Goal: Information Seeking & Learning: Understand process/instructions

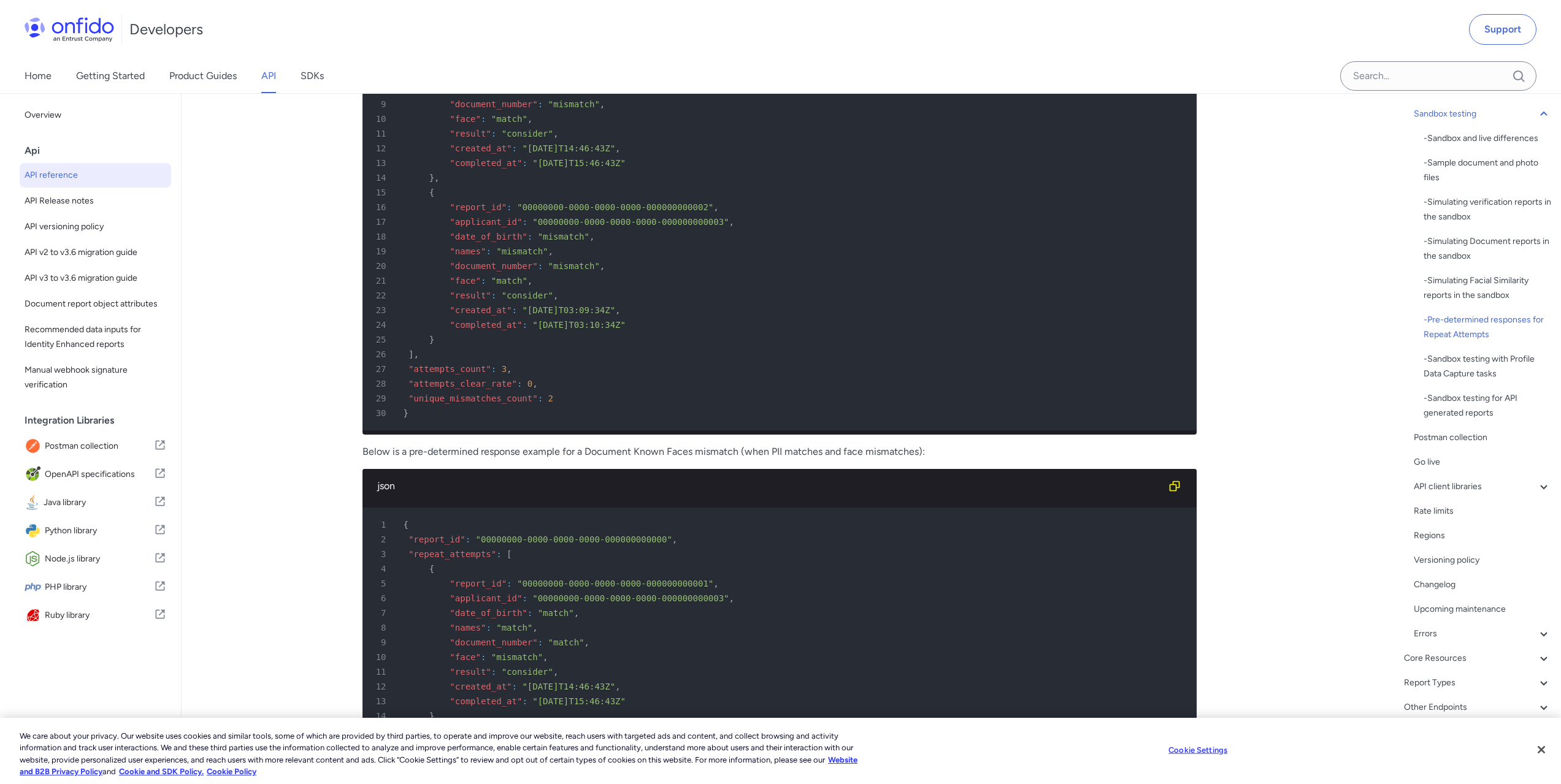
scroll to position [184, 0]
click at [1466, 431] on div "Postman collection" at bounding box center [1482, 431] width 138 height 15
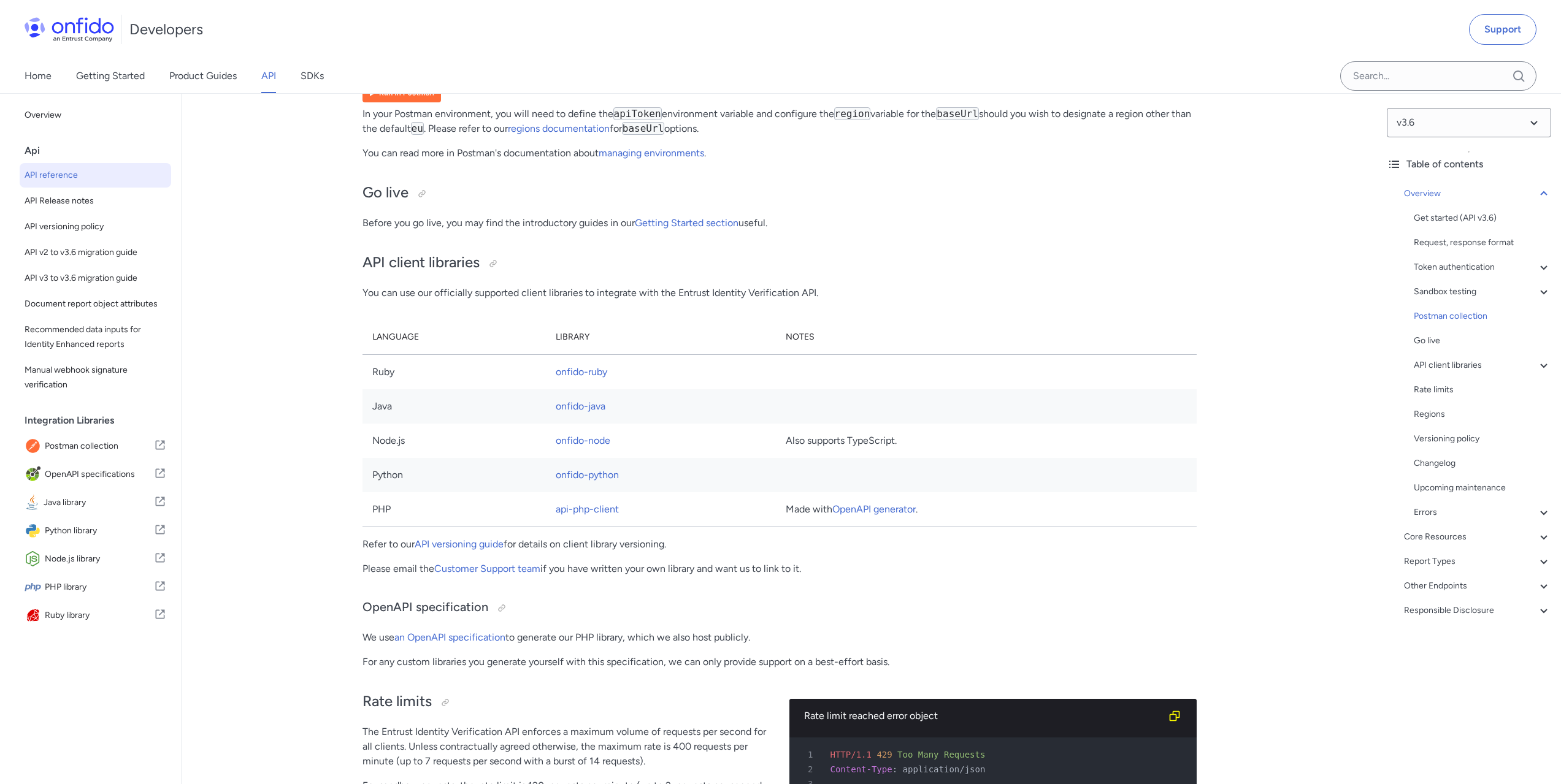
scroll to position [7986, 0]
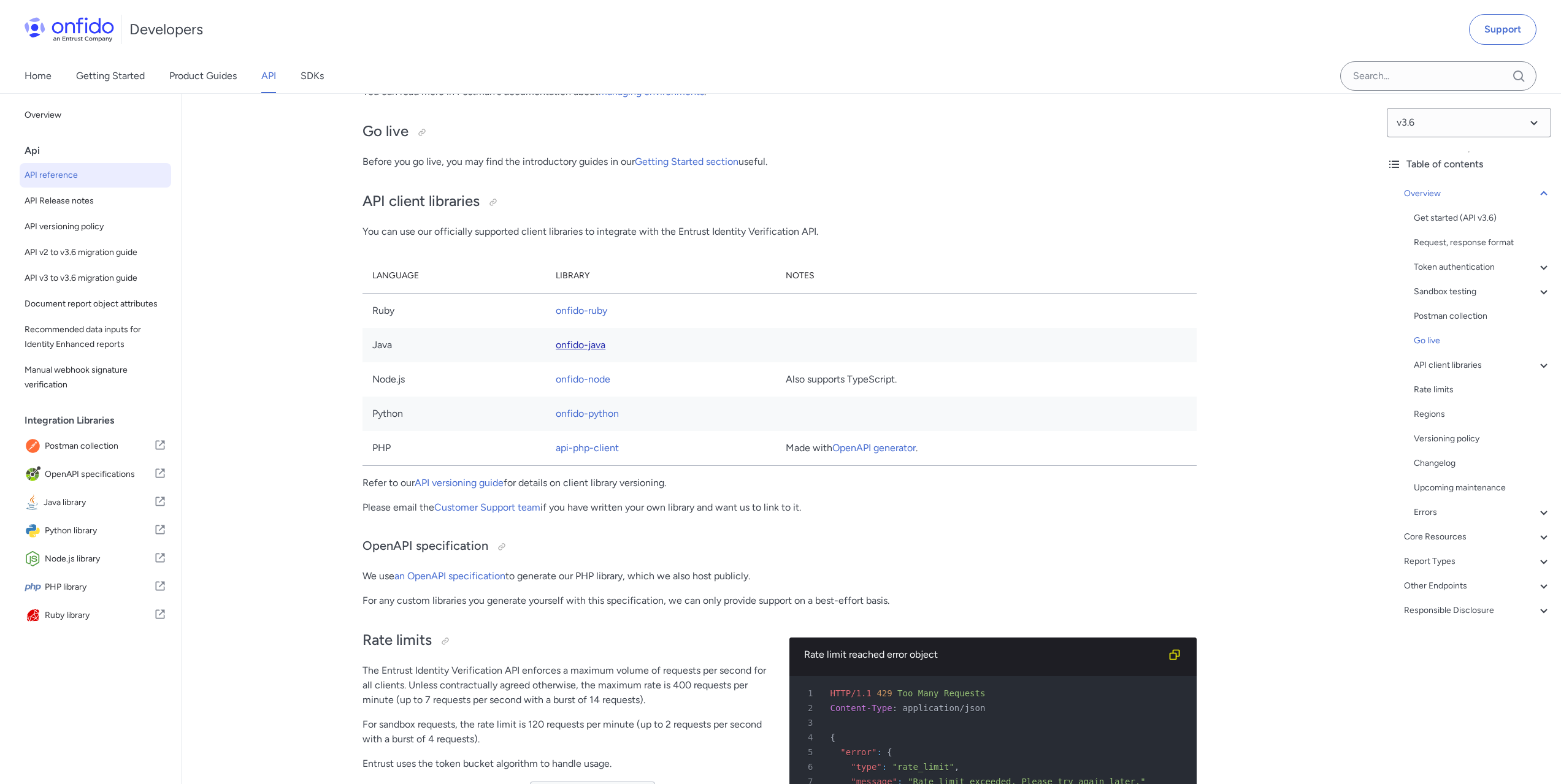
click at [585, 351] on link "onfido-java" at bounding box center [581, 345] width 50 height 12
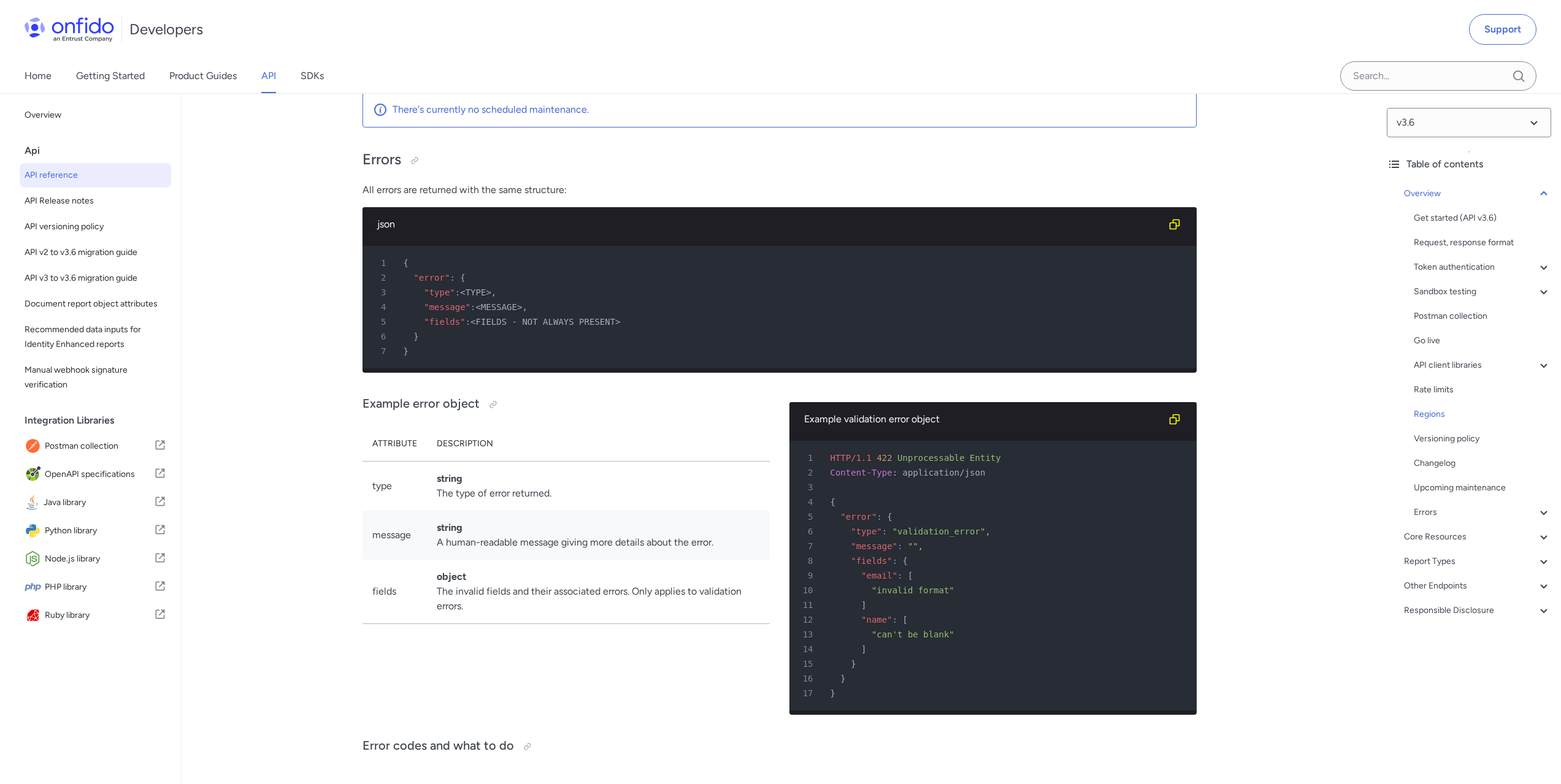
scroll to position [9948, 0]
click at [1540, 586] on icon at bounding box center [1543, 586] width 15 height 15
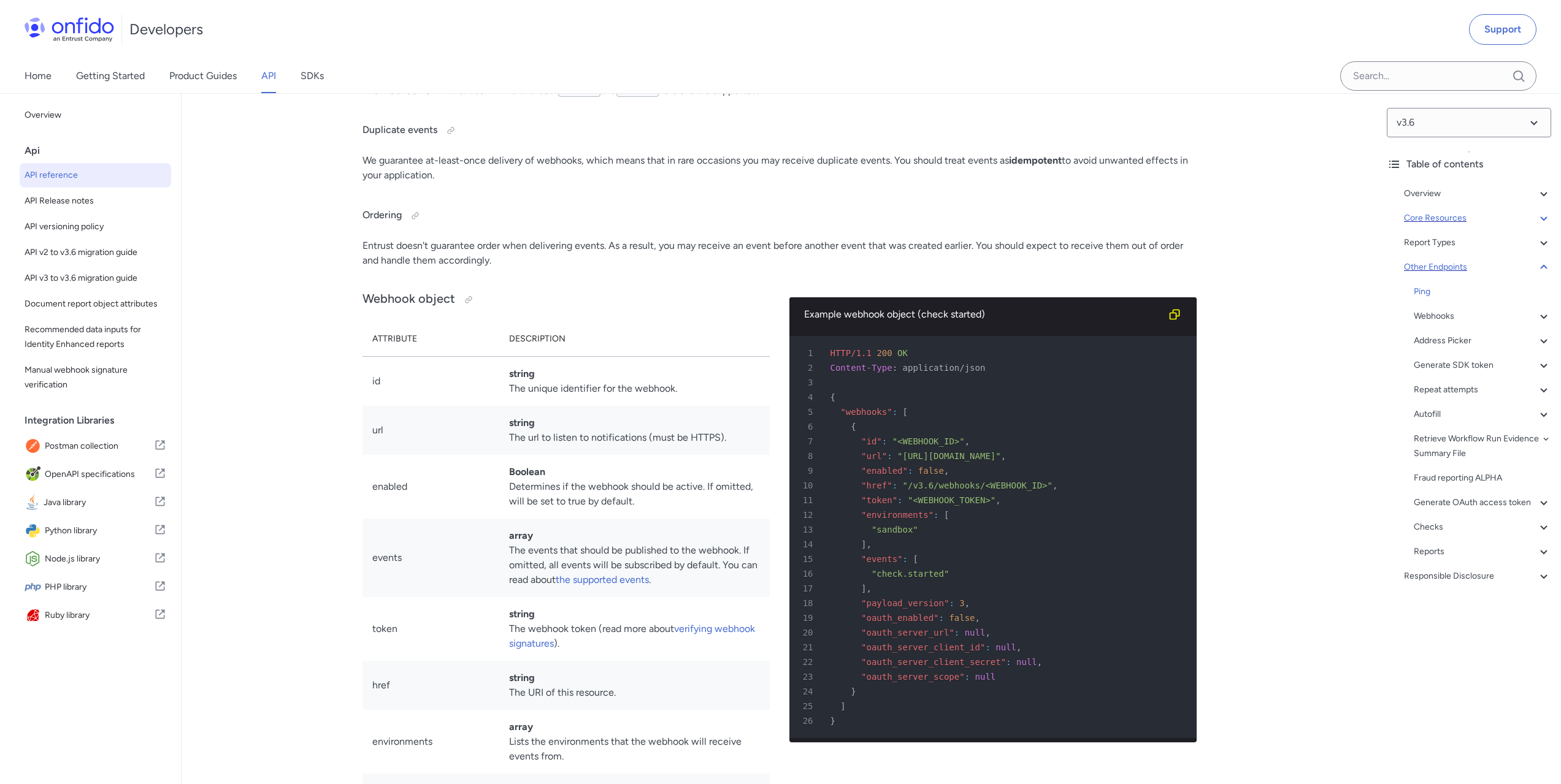
click at [1540, 219] on icon at bounding box center [1543, 219] width 6 height 5
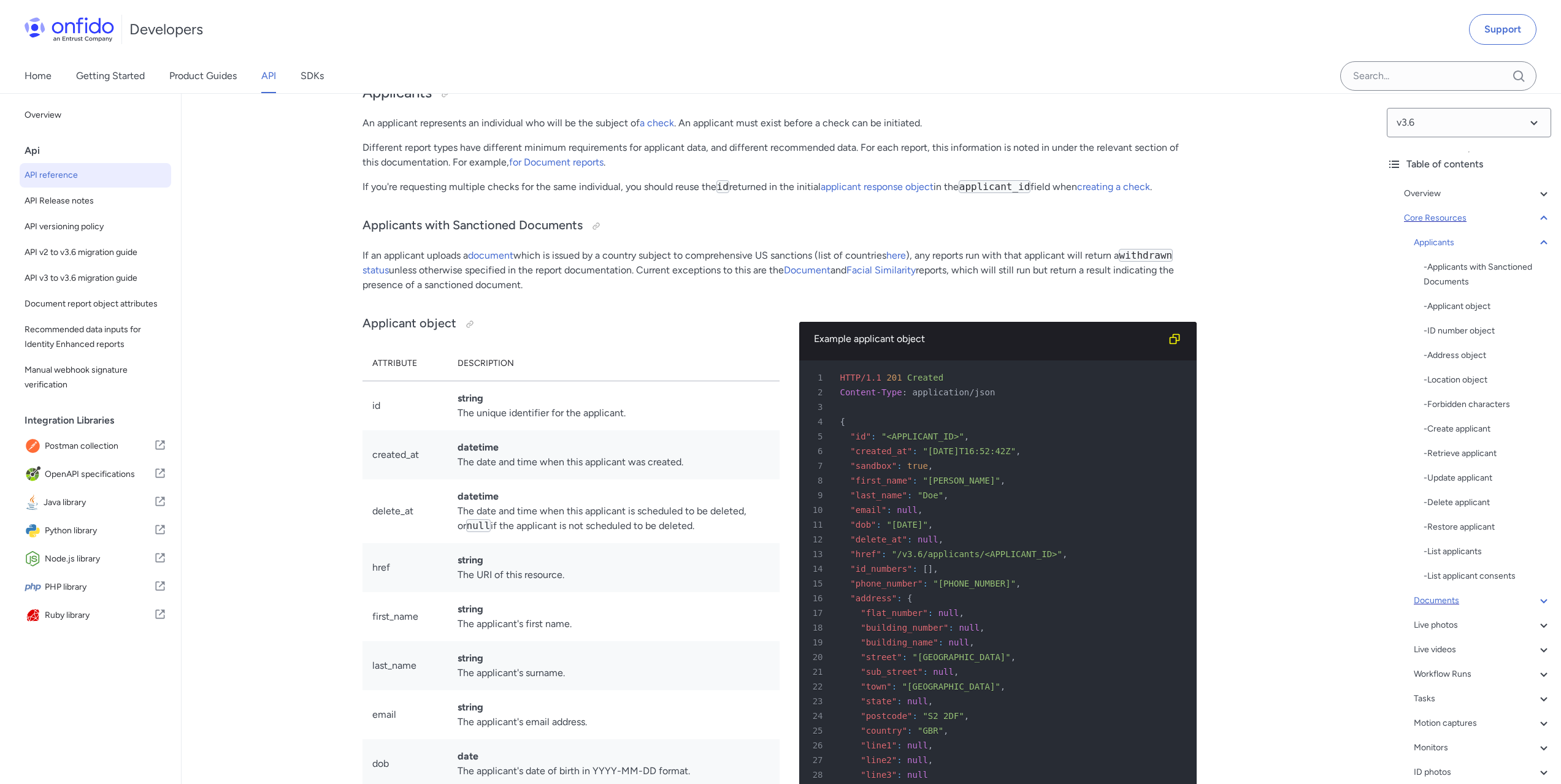
click at [1536, 600] on icon at bounding box center [1543, 600] width 15 height 15
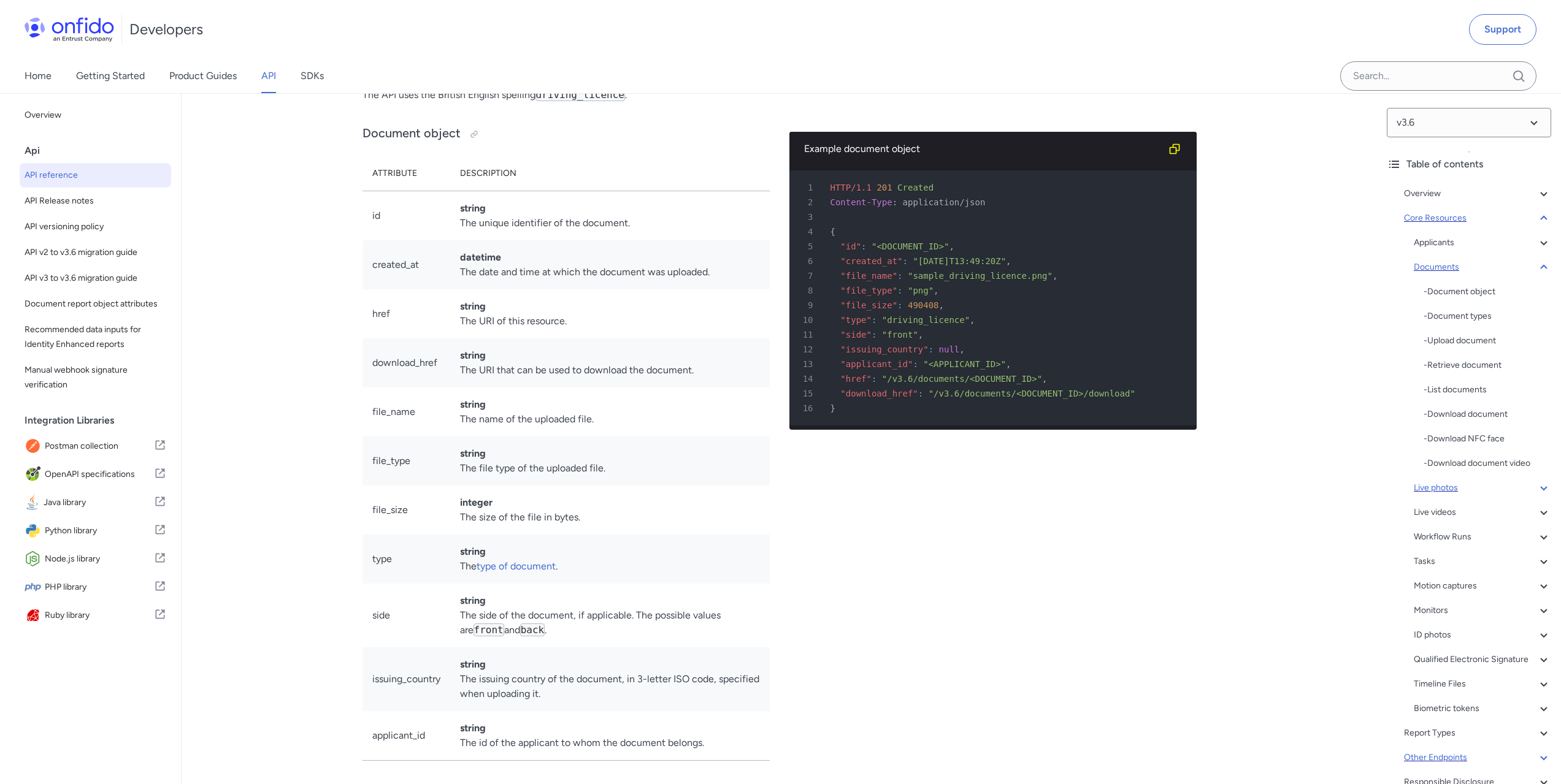
click at [1538, 484] on icon at bounding box center [1543, 488] width 15 height 15
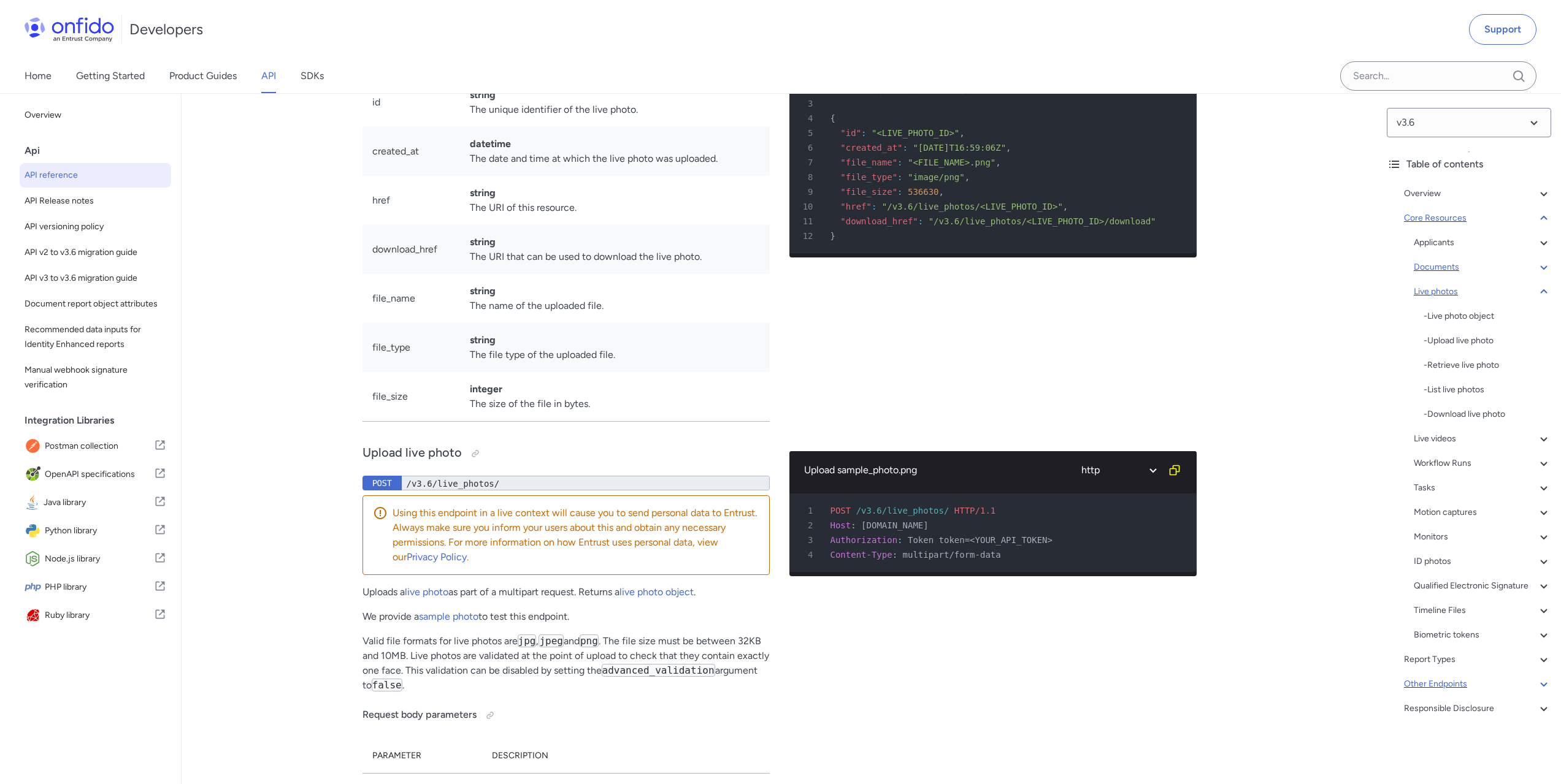
click at [1536, 265] on icon at bounding box center [1543, 267] width 15 height 15
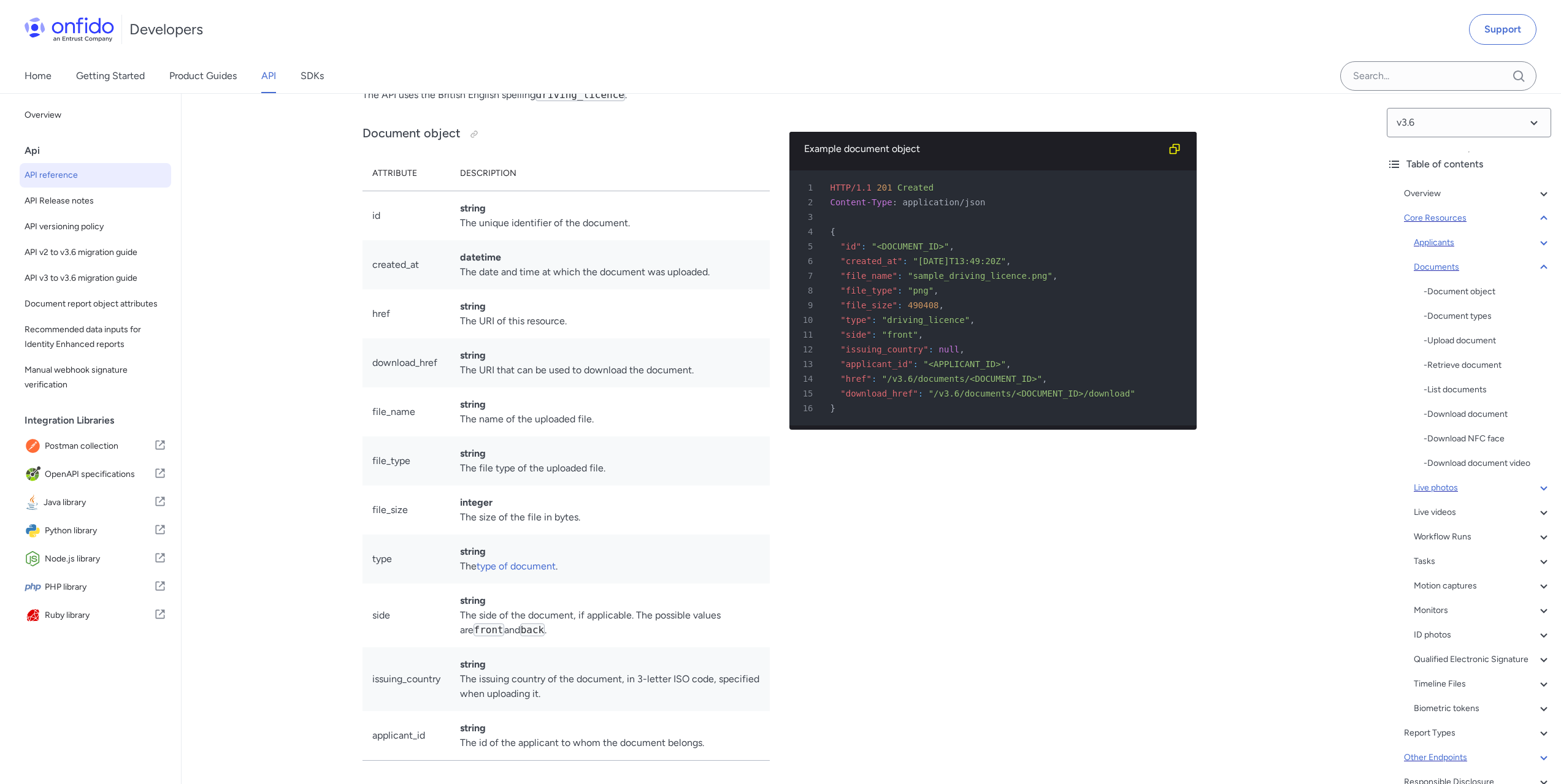
click at [1536, 239] on icon at bounding box center [1543, 243] width 15 height 15
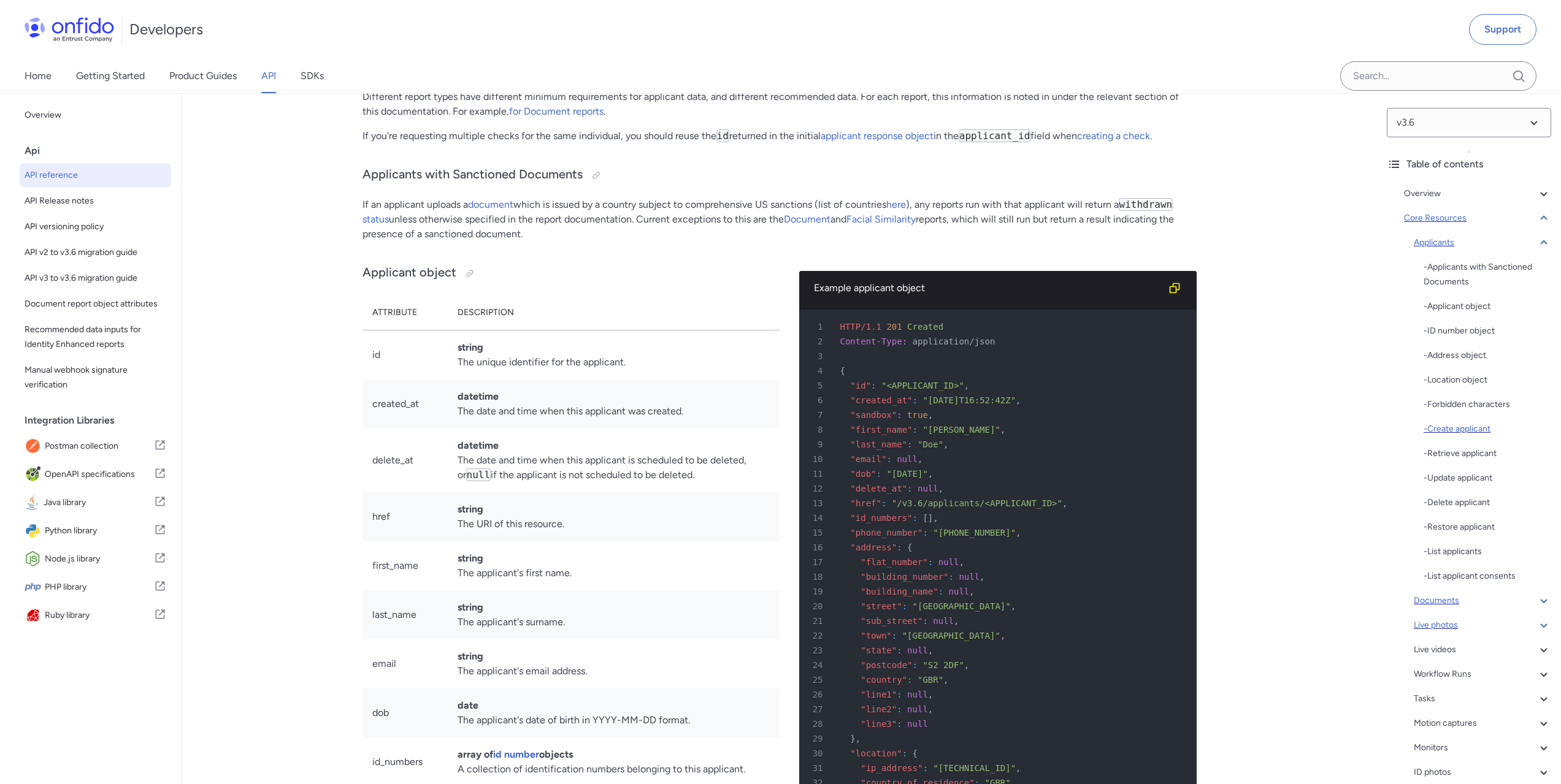
click at [1470, 427] on div "- Create applicant" at bounding box center [1487, 429] width 128 height 15
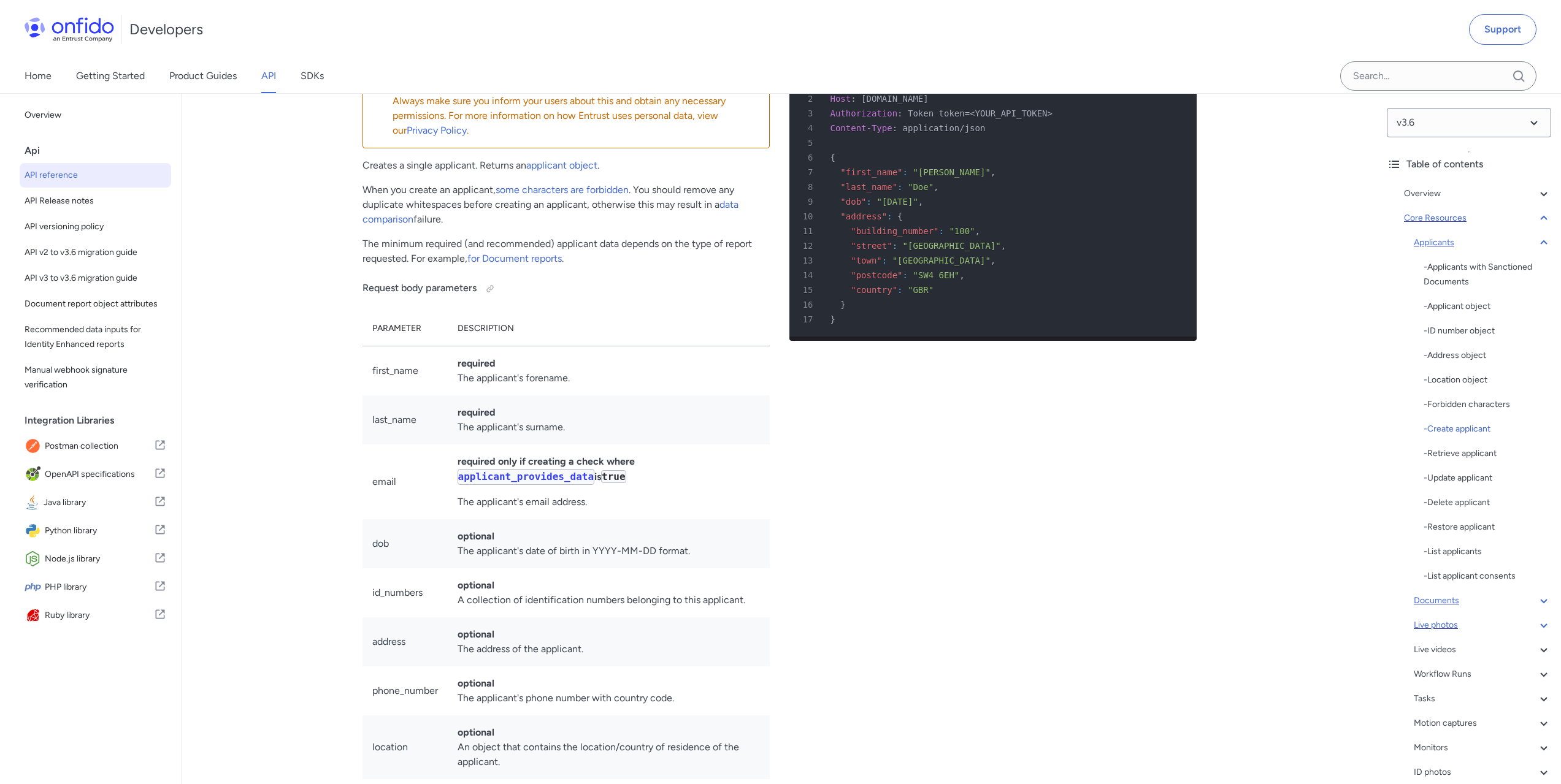
scroll to position [14802, 0]
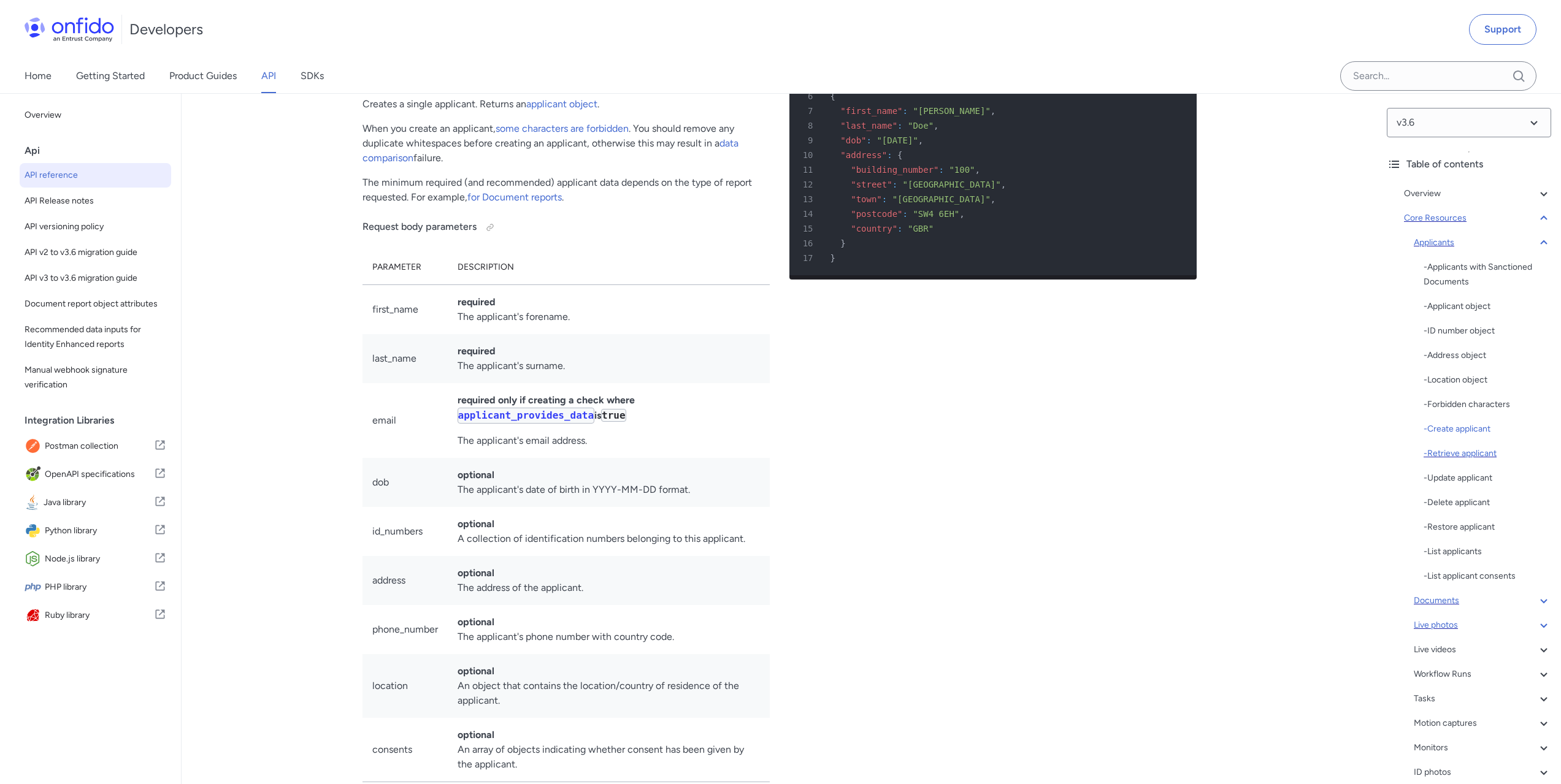
click at [1474, 451] on div "- Retrieve applicant" at bounding box center [1487, 453] width 128 height 15
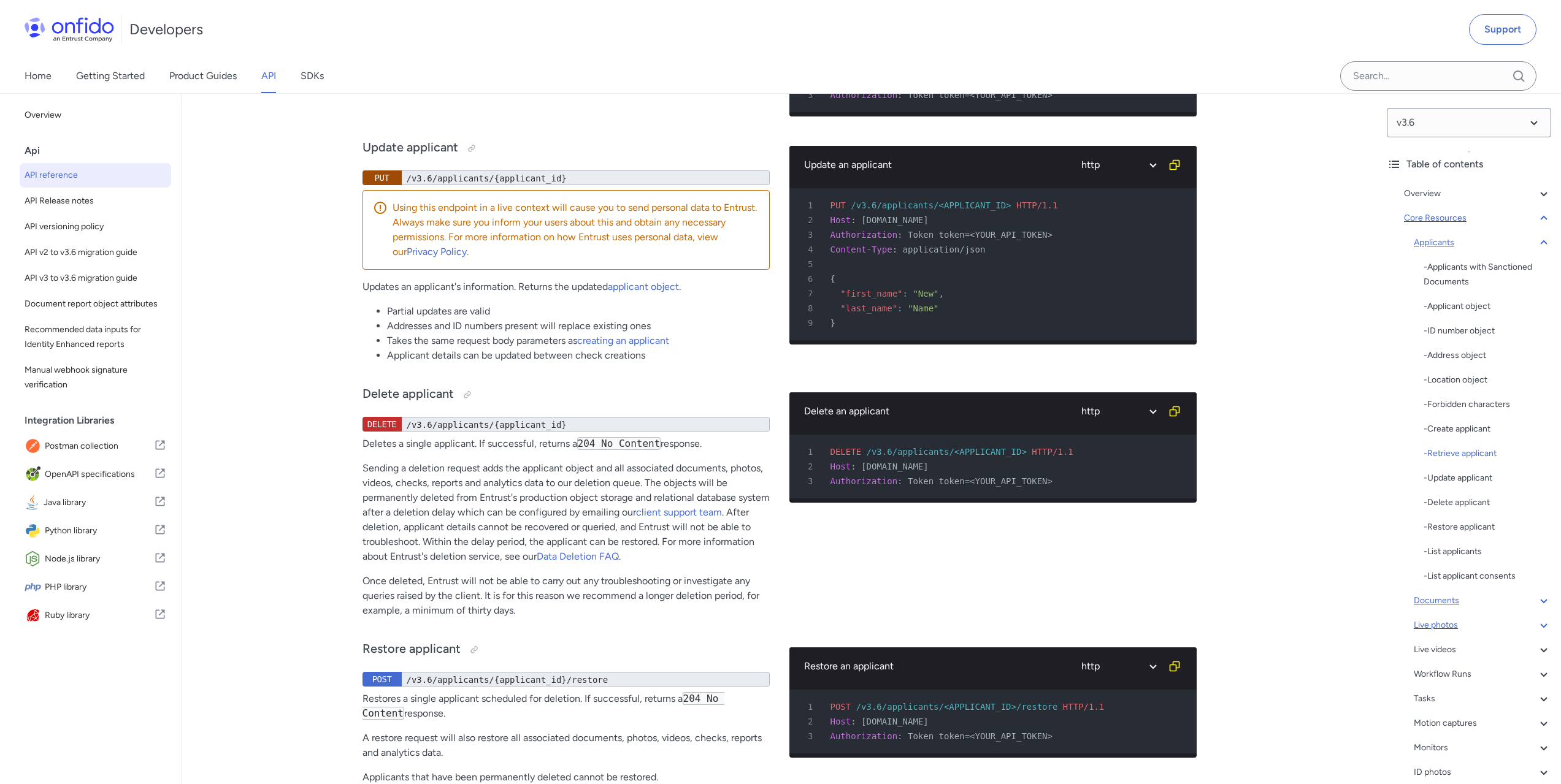
click at [577, 63] on link "applicant object" at bounding box center [566, 57] width 71 height 12
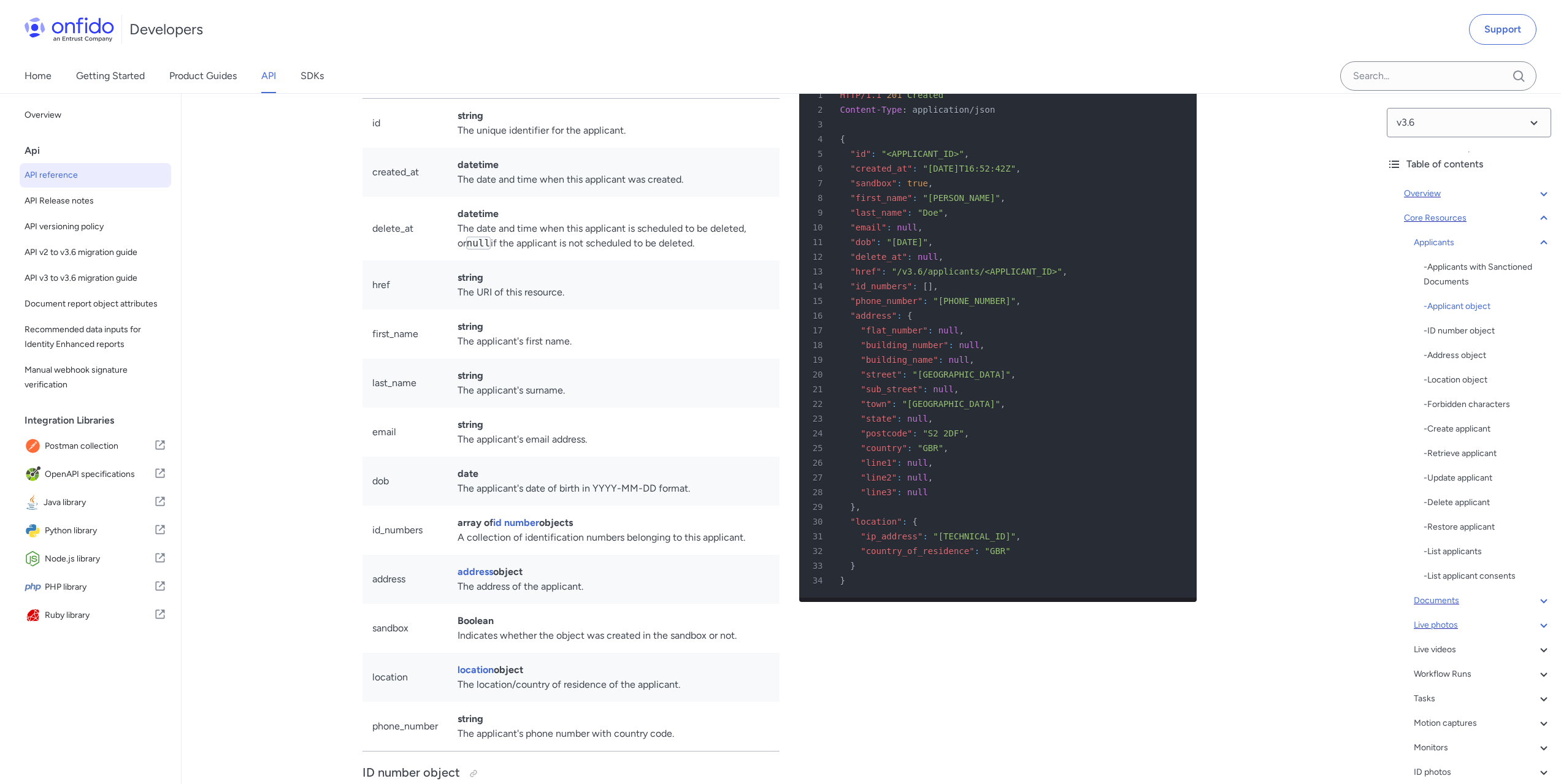
click at [1537, 195] on icon at bounding box center [1543, 193] width 15 height 15
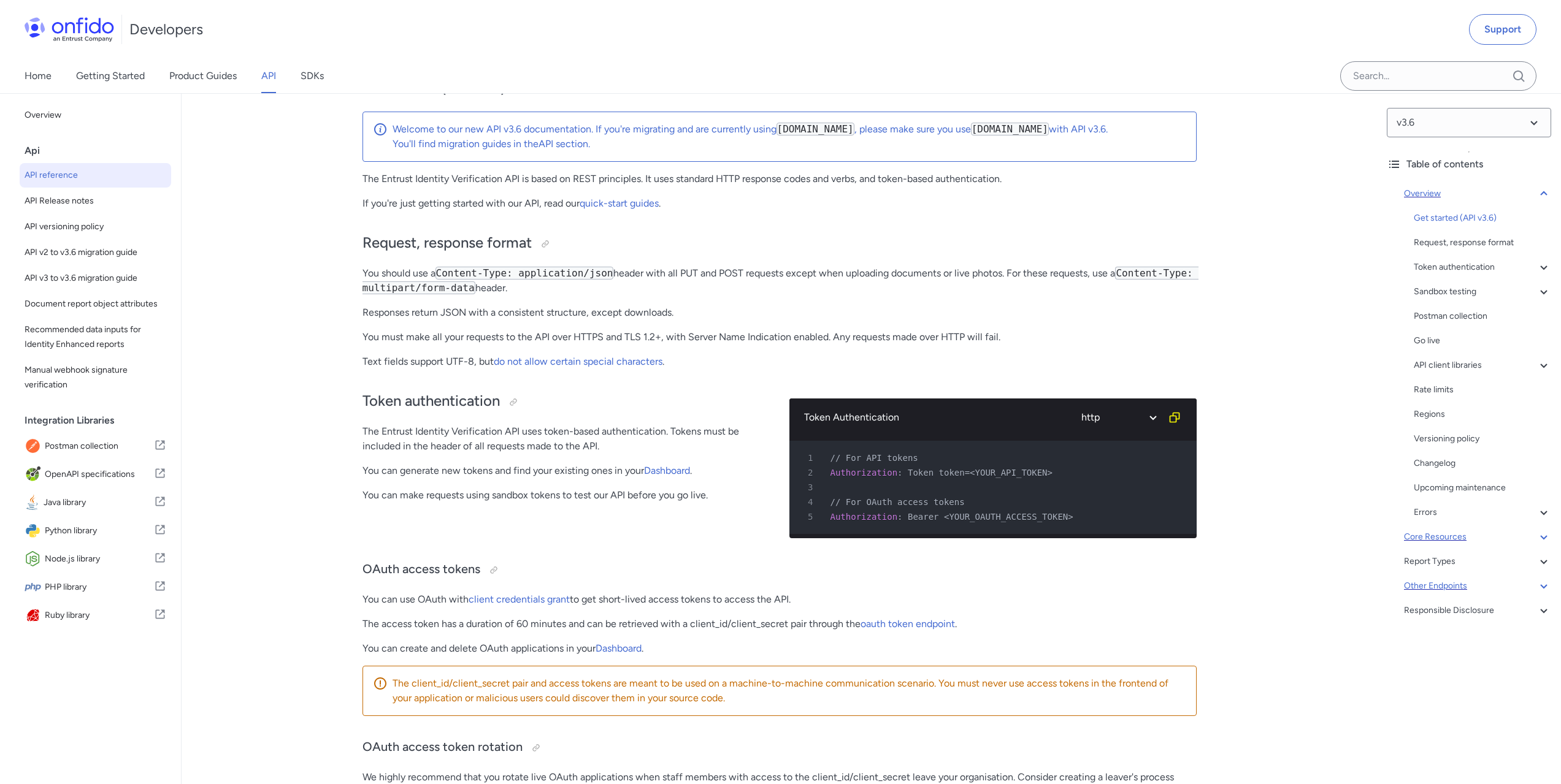
click at [1540, 195] on icon at bounding box center [1543, 193] width 6 height 5
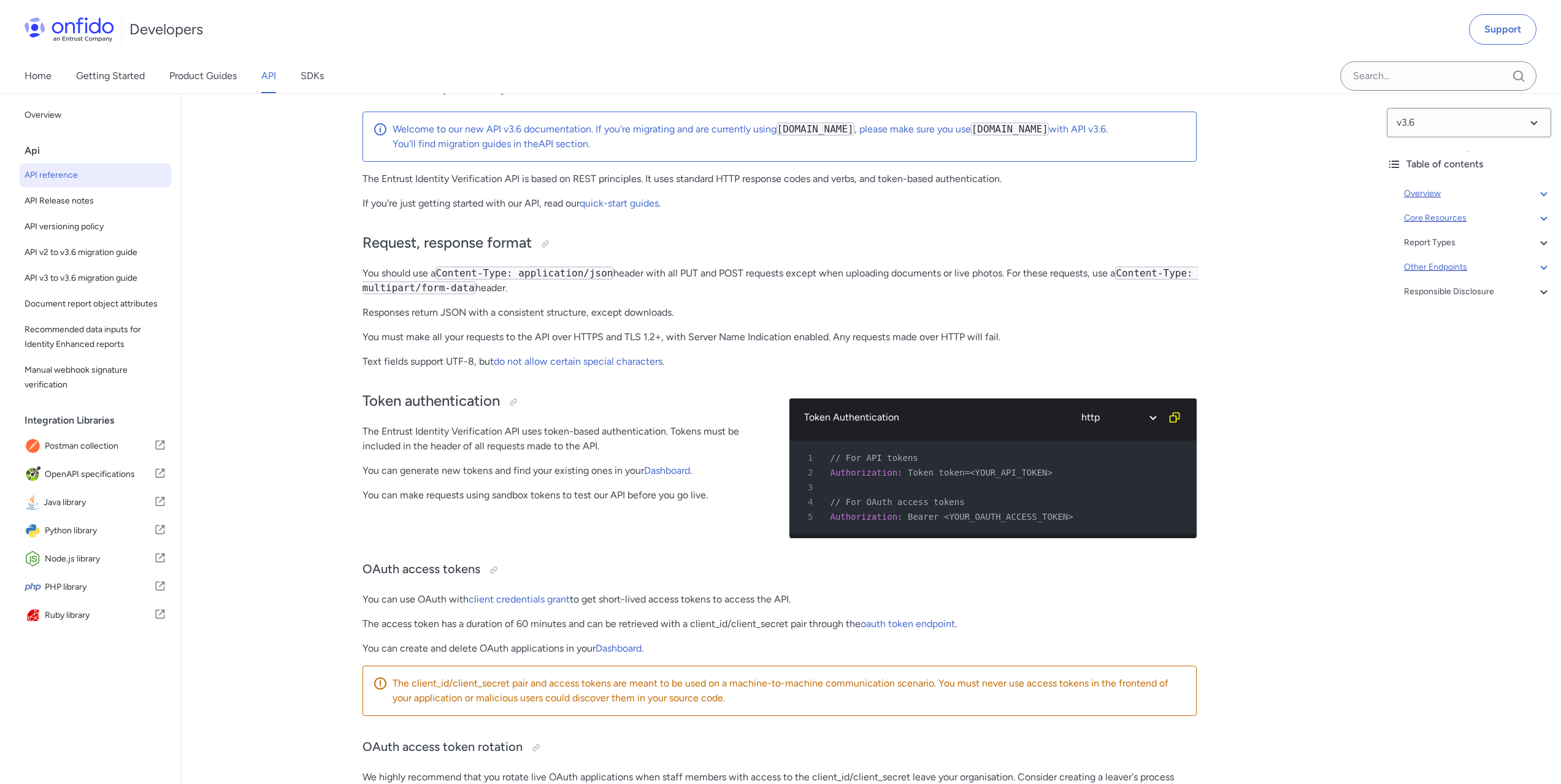
click at [1536, 214] on icon at bounding box center [1543, 218] width 15 height 15
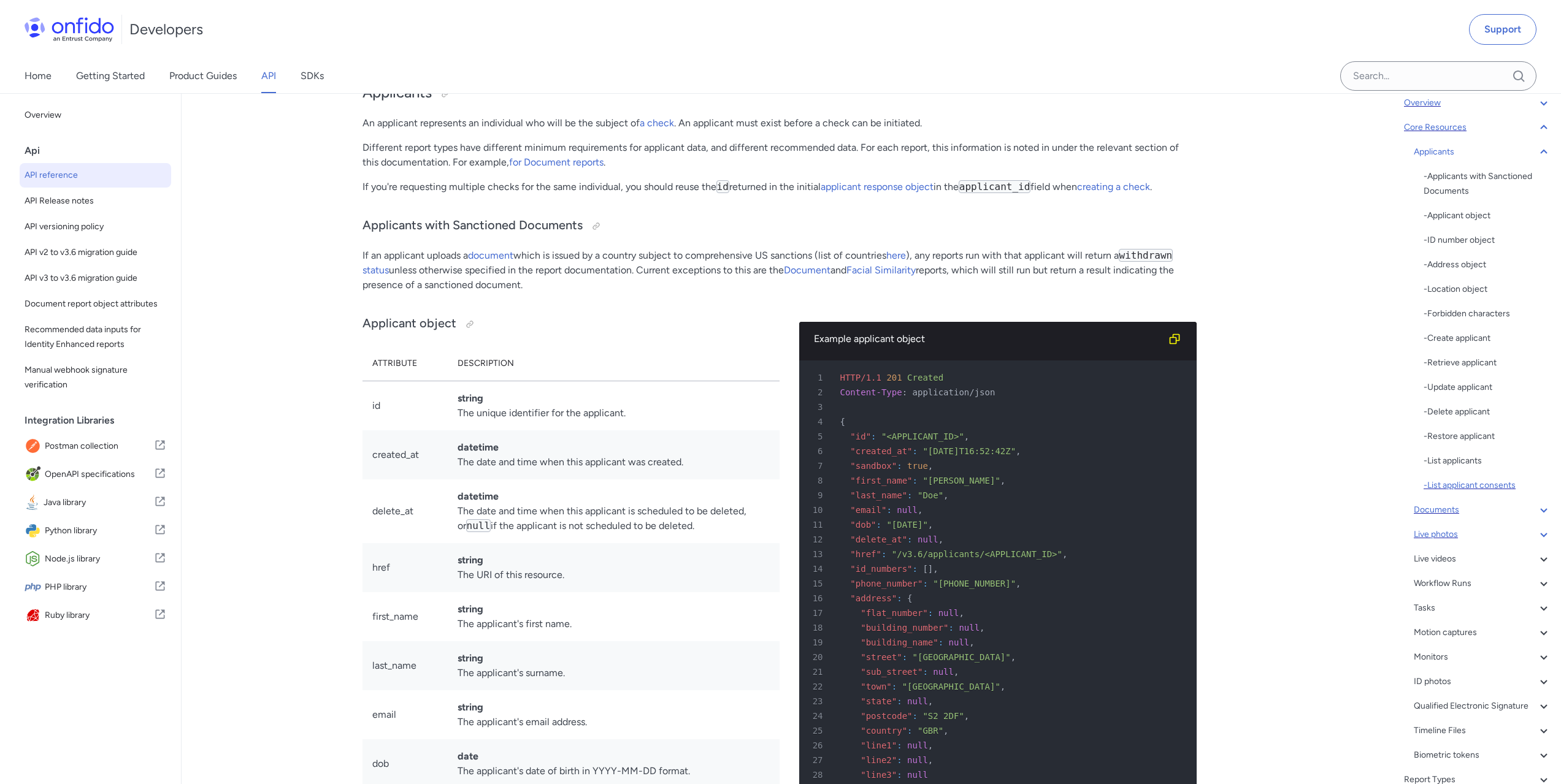
scroll to position [123, 0]
click at [1536, 547] on icon at bounding box center [1543, 552] width 15 height 15
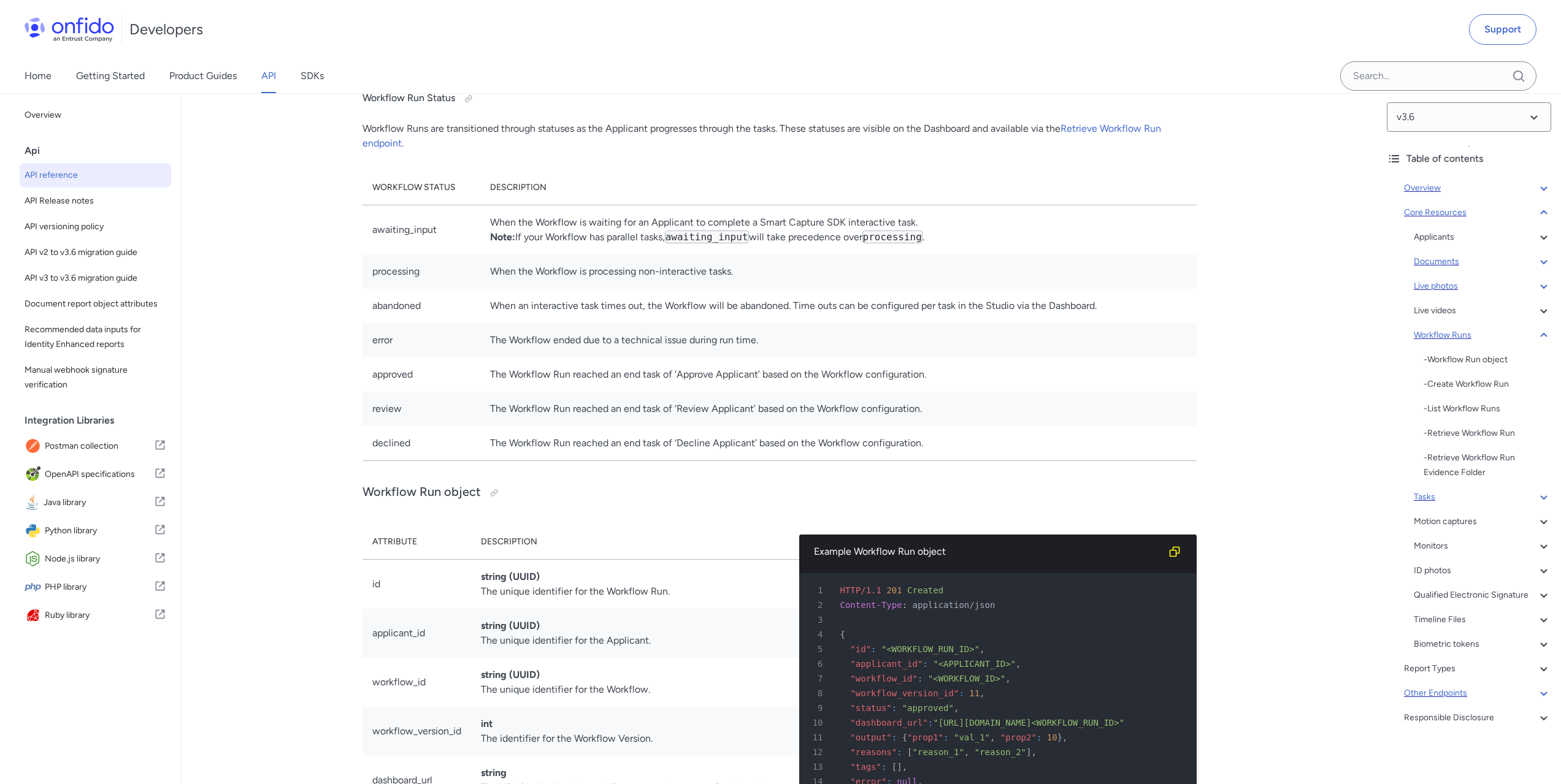
click at [1536, 490] on icon at bounding box center [1543, 497] width 15 height 15
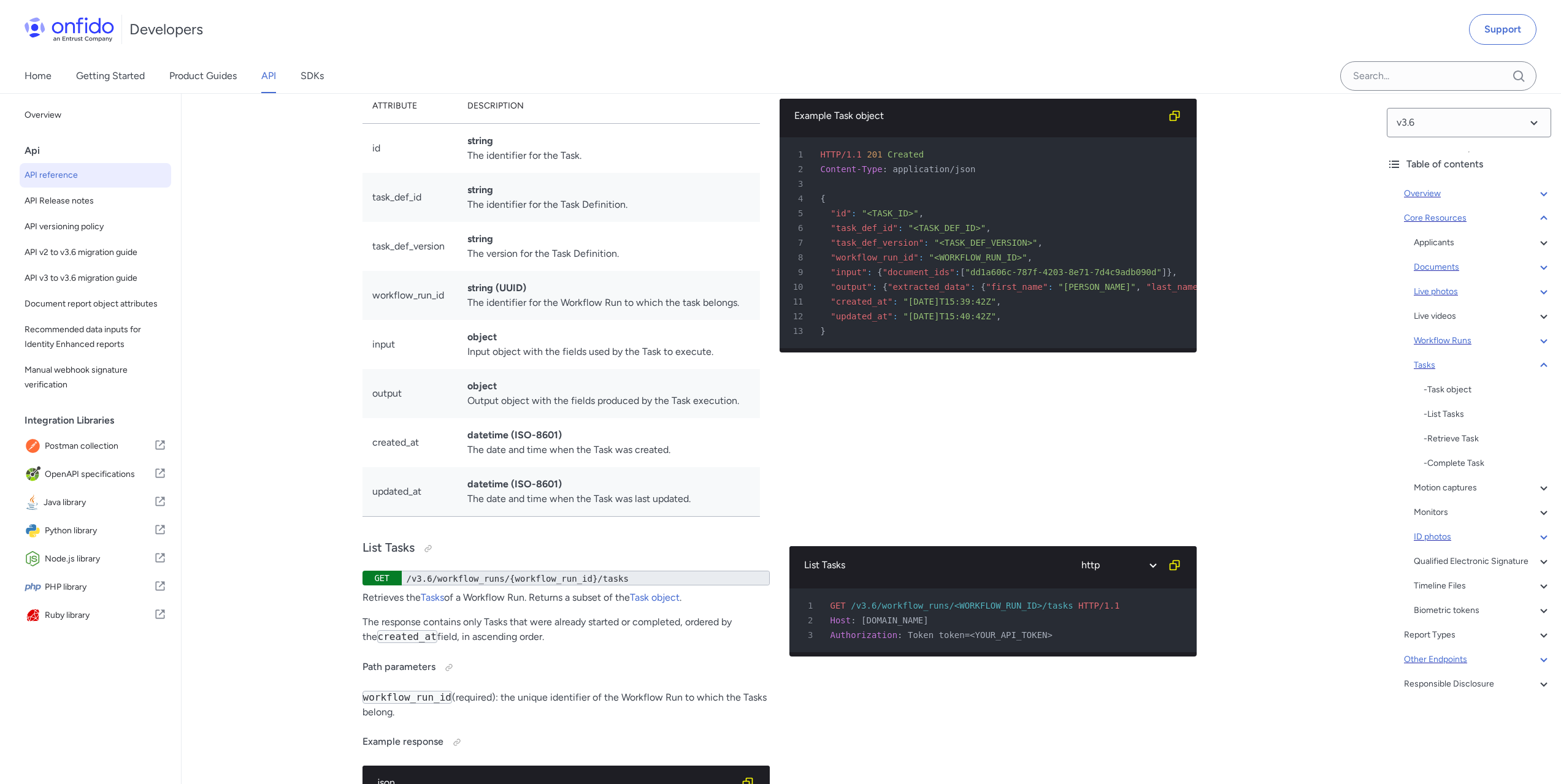
click at [1536, 536] on icon at bounding box center [1543, 537] width 15 height 15
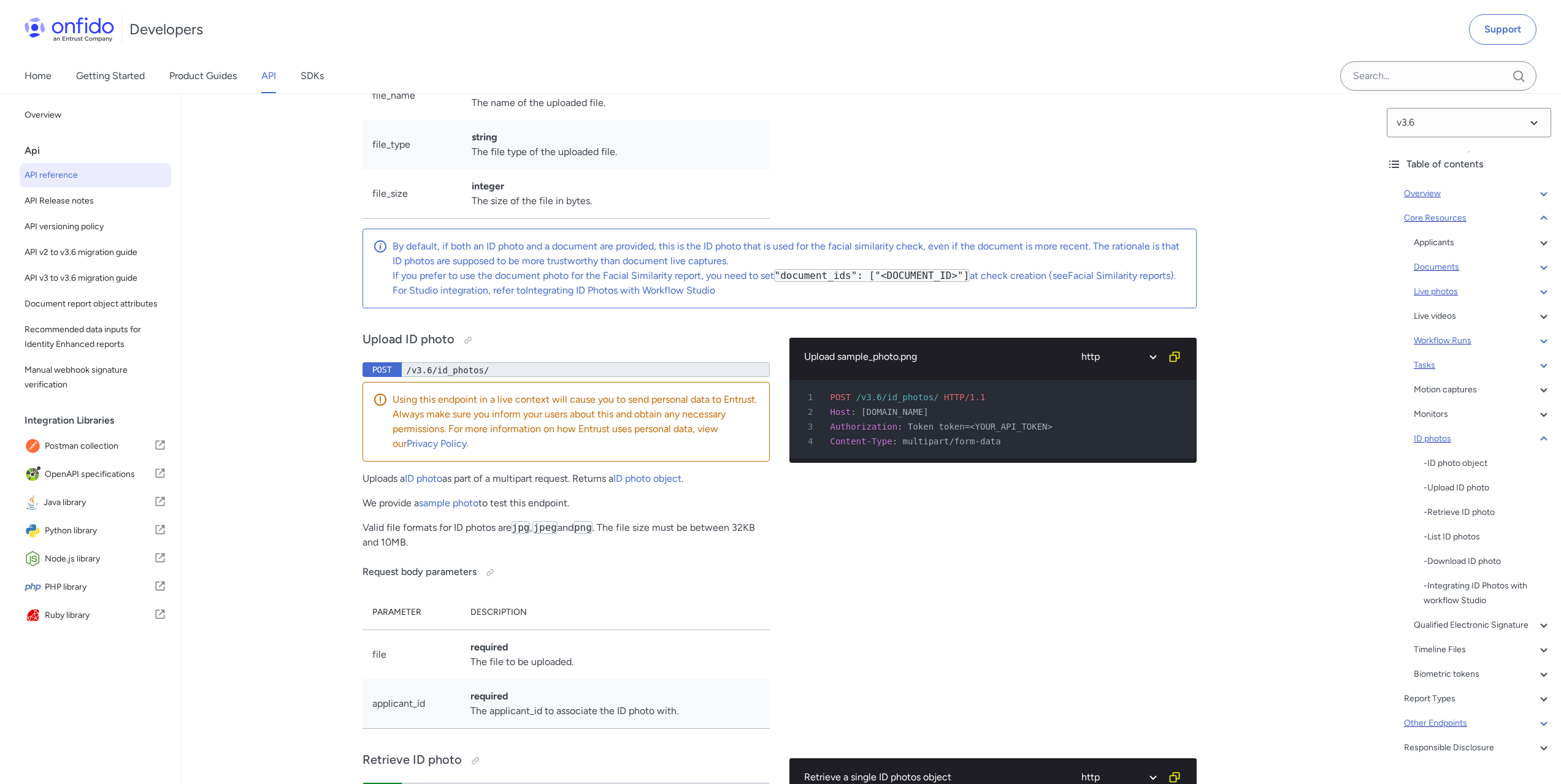
click at [1536, 344] on icon at bounding box center [1543, 340] width 15 height 15
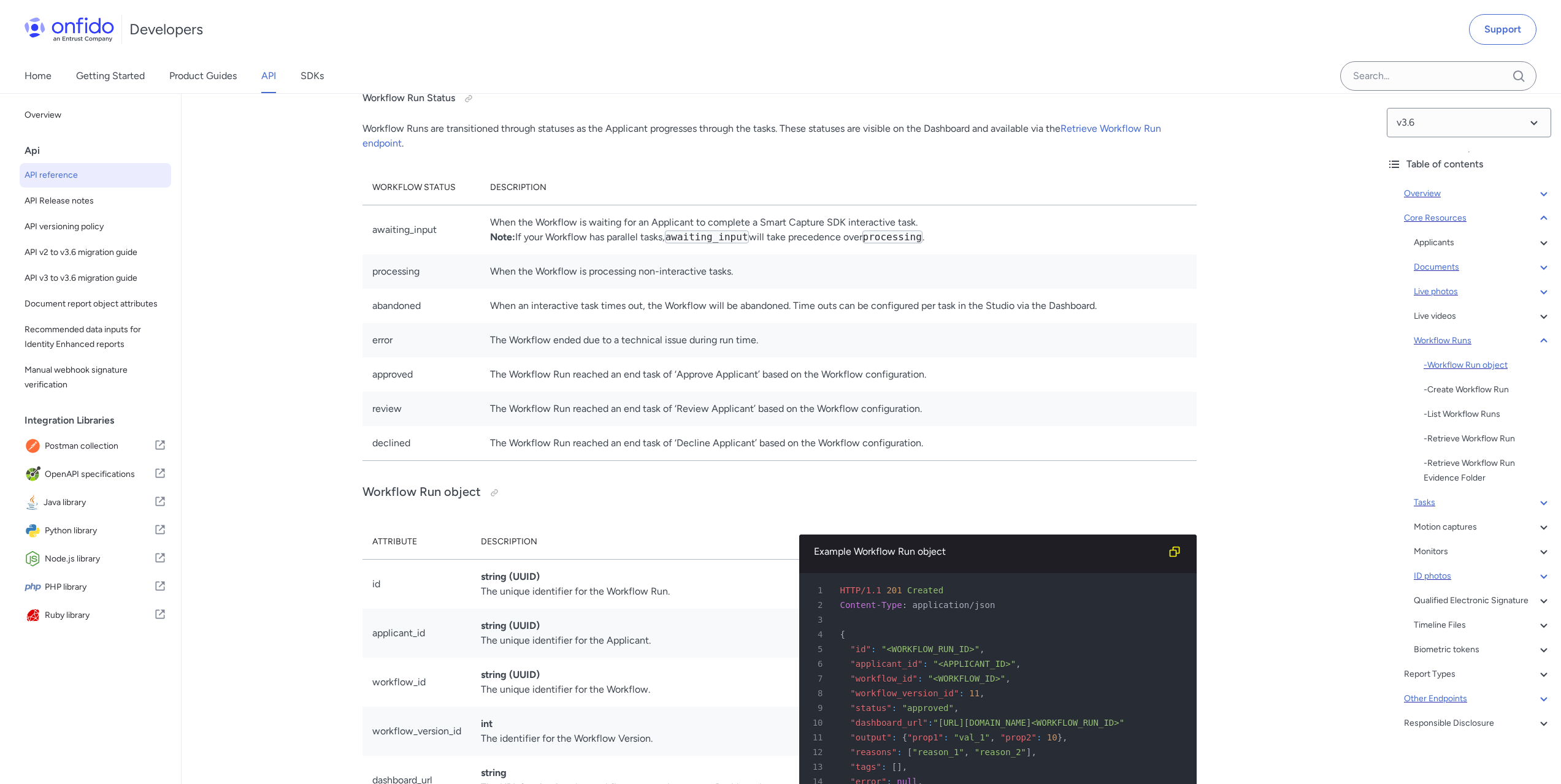
click at [1466, 361] on div "- Workflow Run object" at bounding box center [1487, 365] width 128 height 15
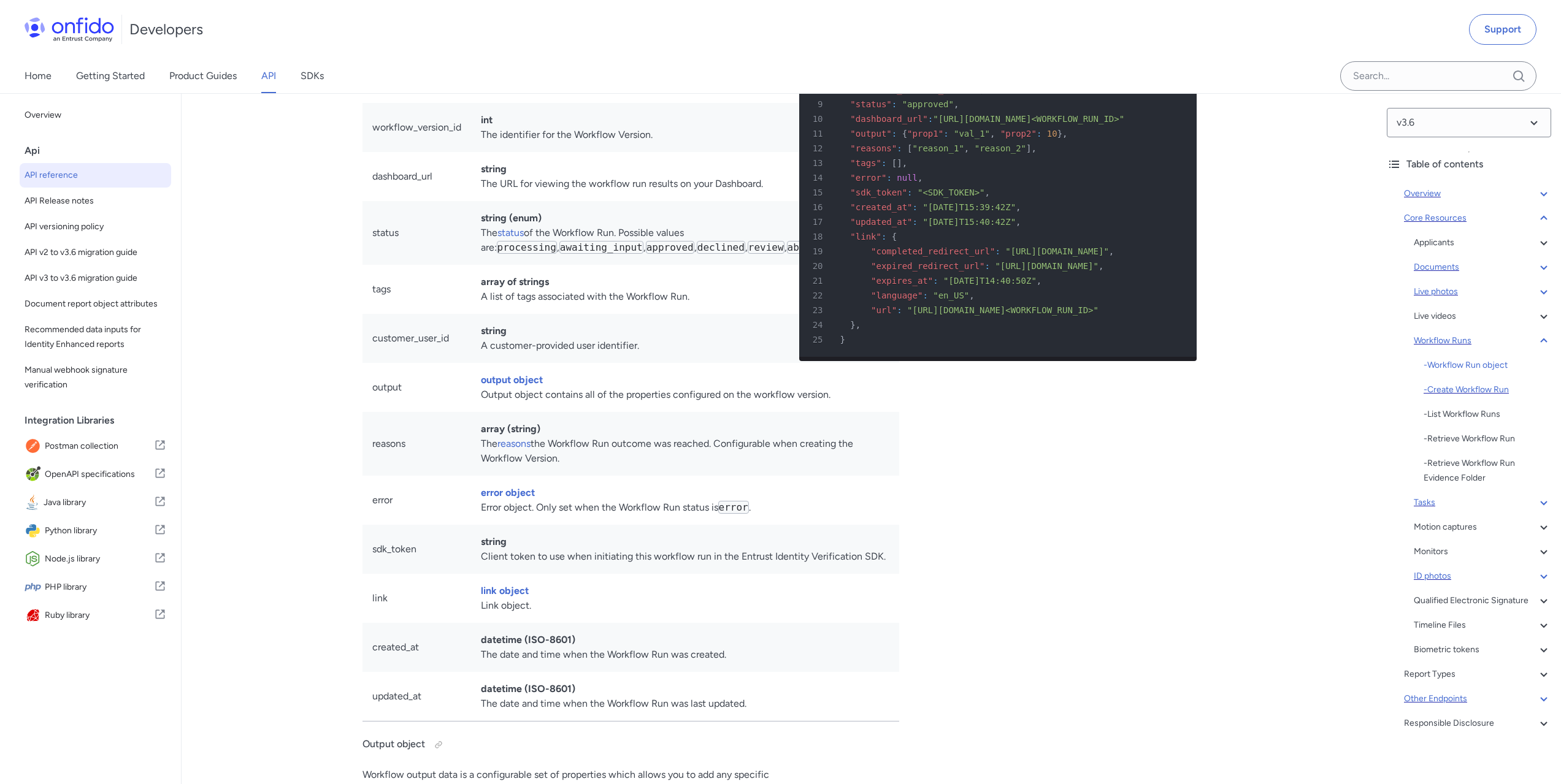
click at [1461, 385] on div "- Create Workflow Run" at bounding box center [1487, 390] width 128 height 15
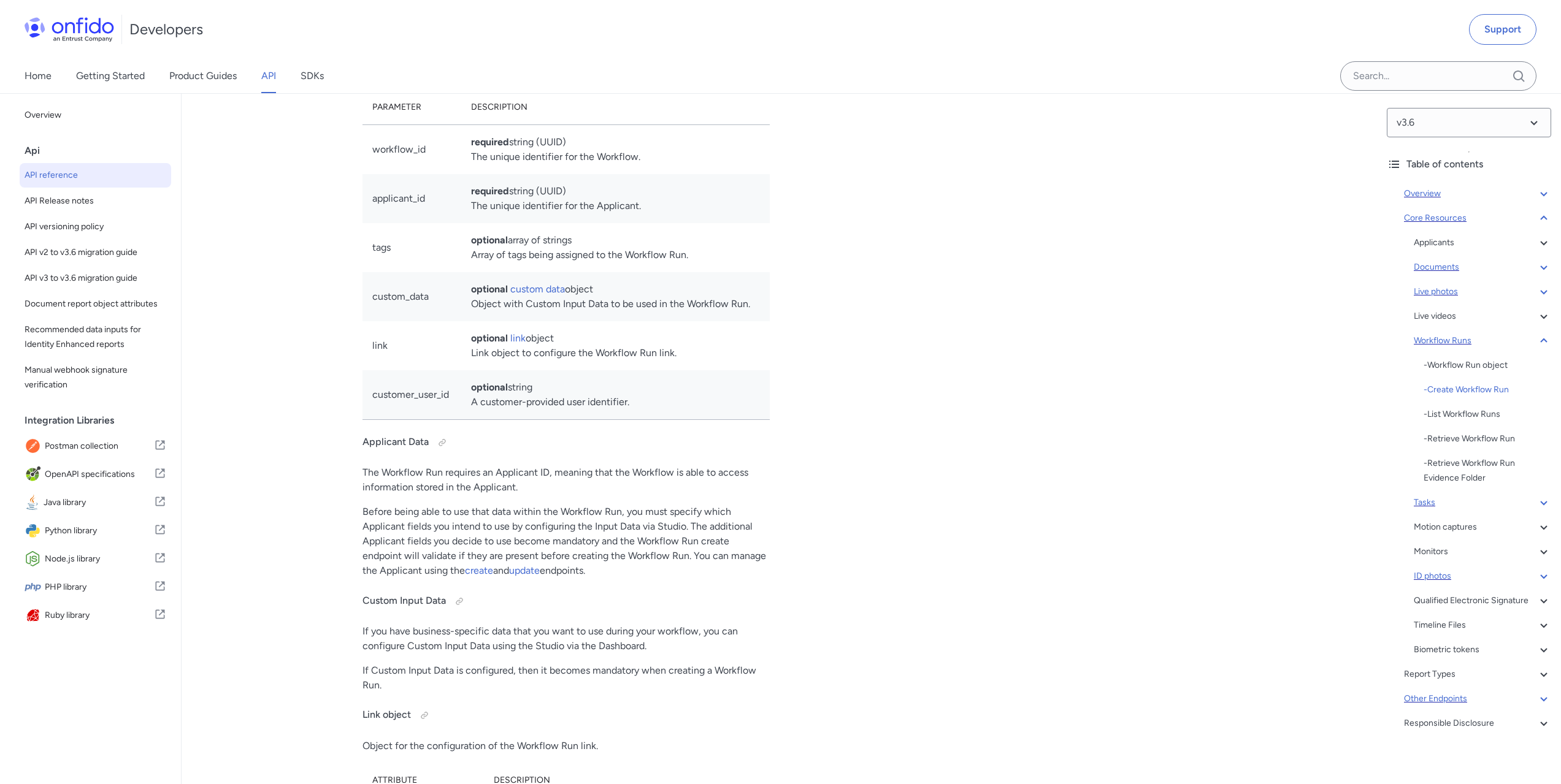
scroll to position [28124, 0]
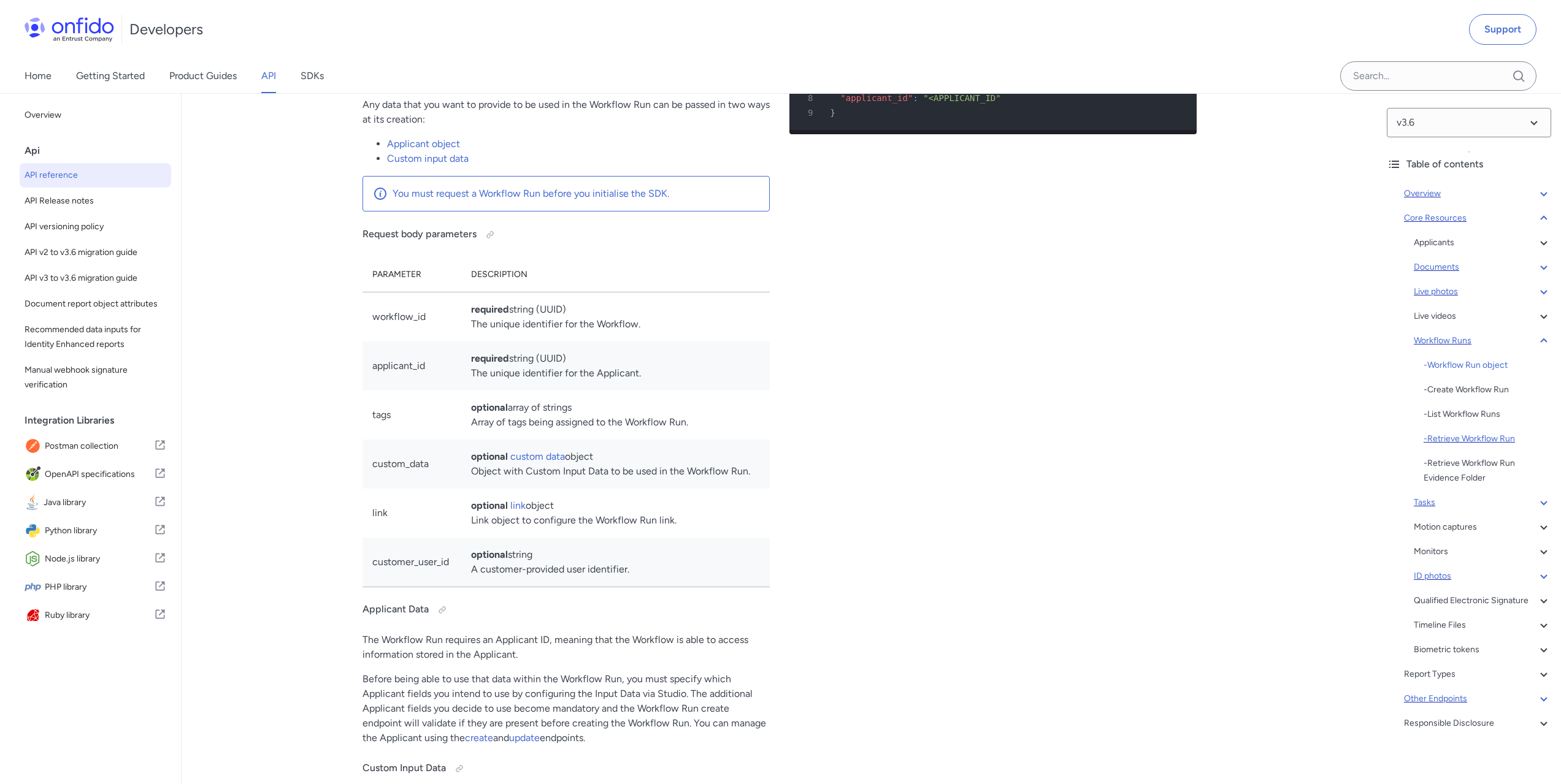
click at [1442, 434] on div "- Retrieve Workflow Run" at bounding box center [1487, 439] width 128 height 15
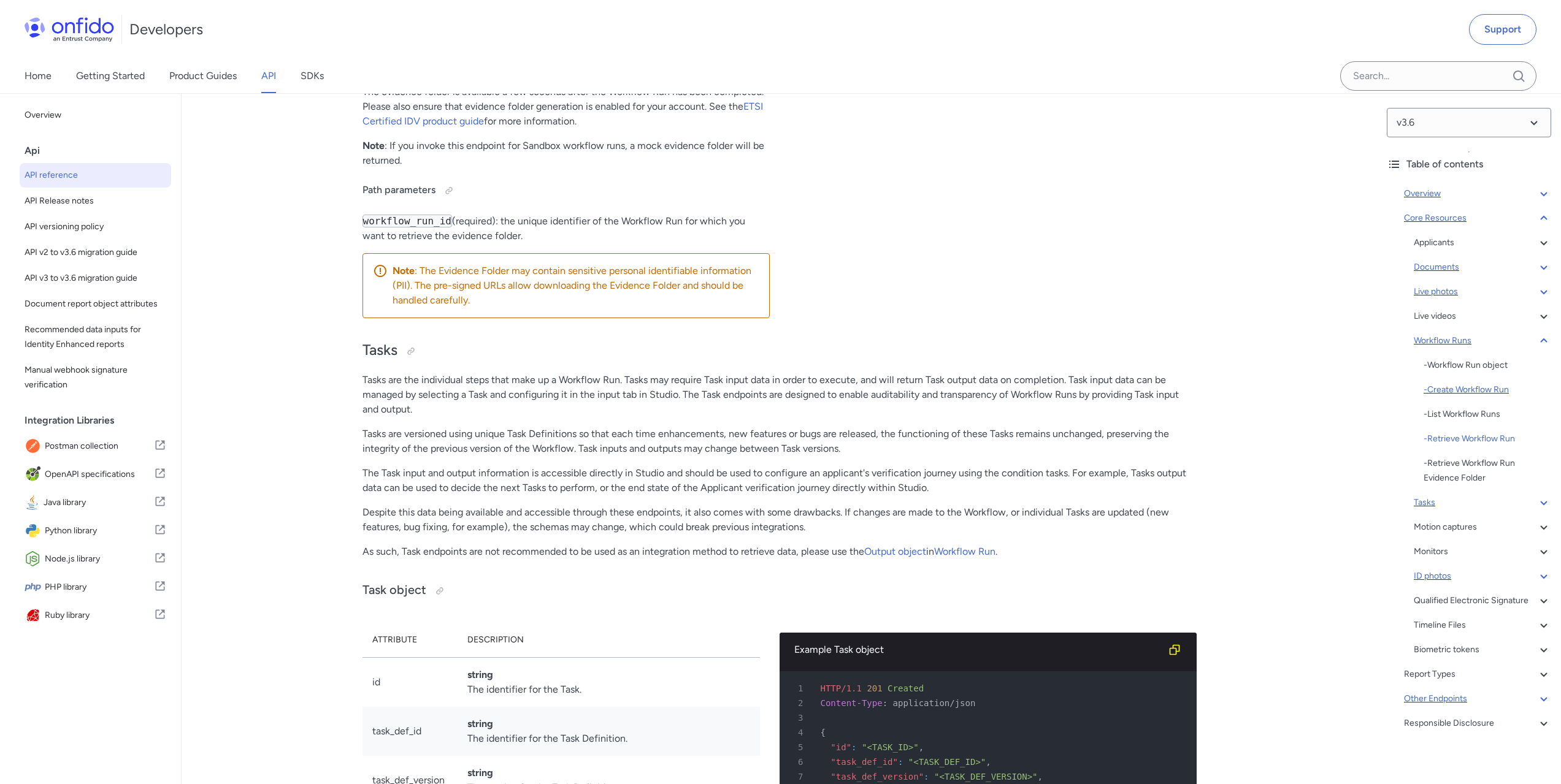
click at [1448, 386] on div "- Create Workflow Run" at bounding box center [1487, 390] width 128 height 15
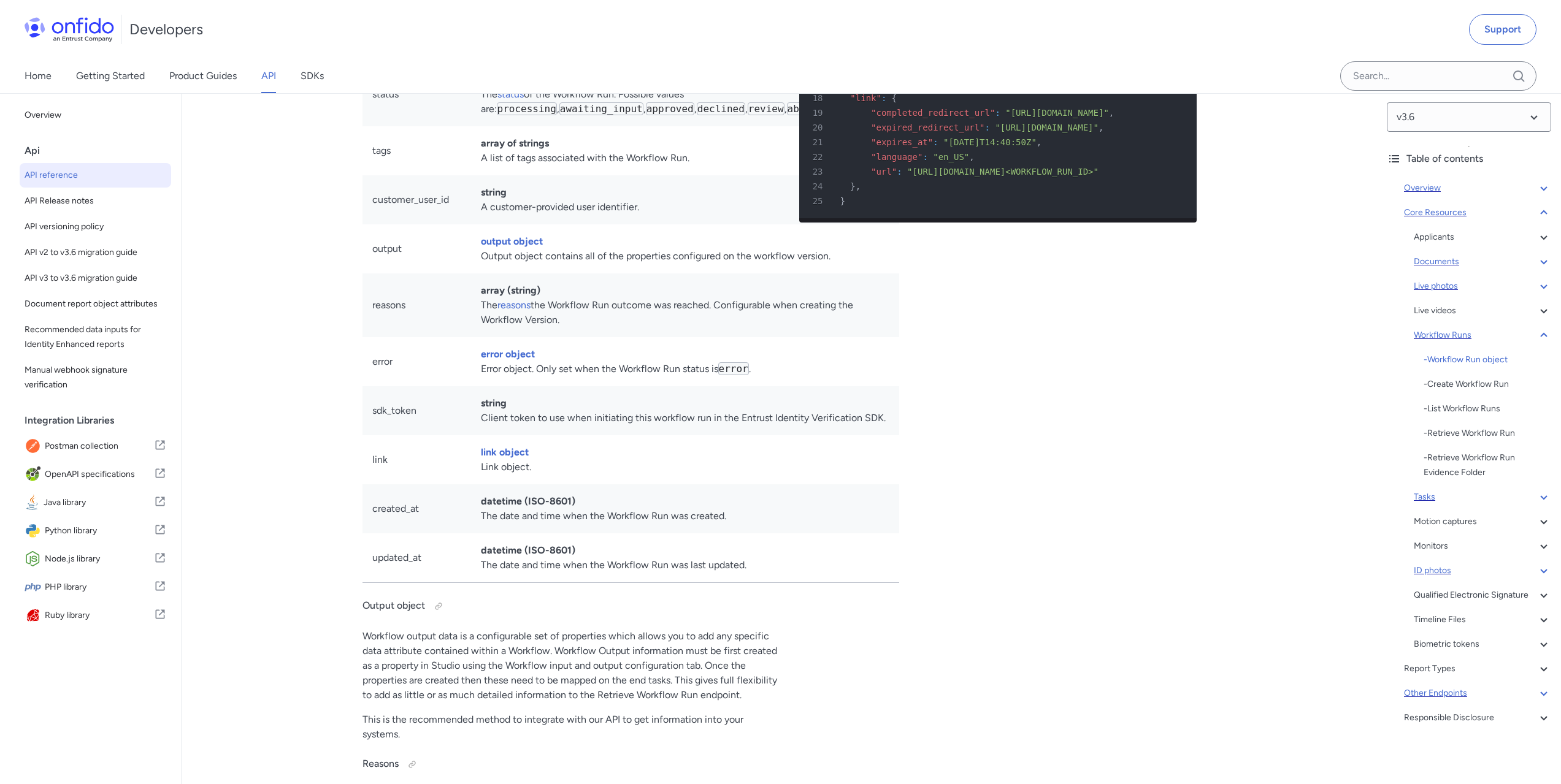
scroll to position [26378, 0]
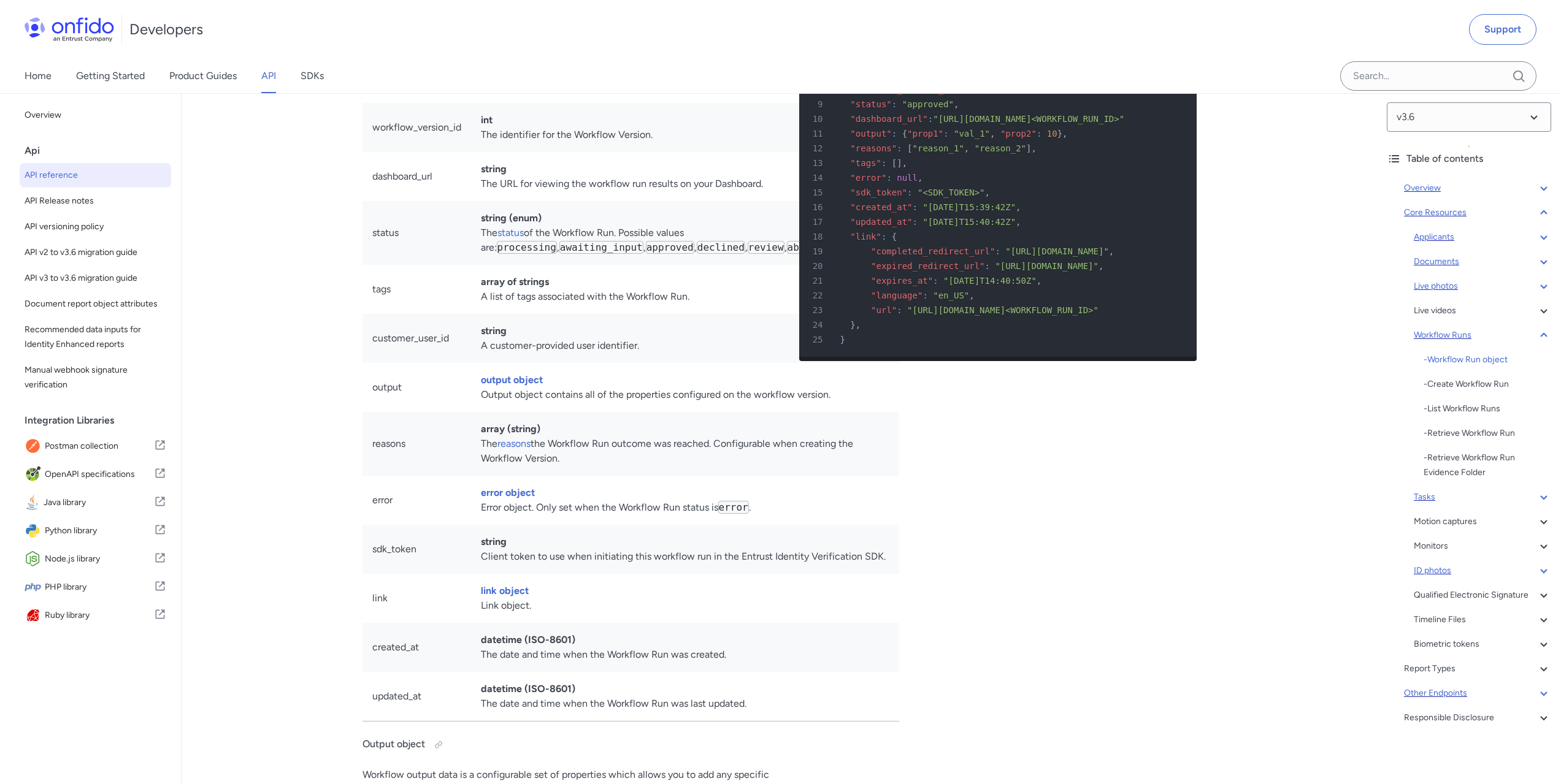
click at [1450, 230] on div "Applicants" at bounding box center [1482, 237] width 138 height 15
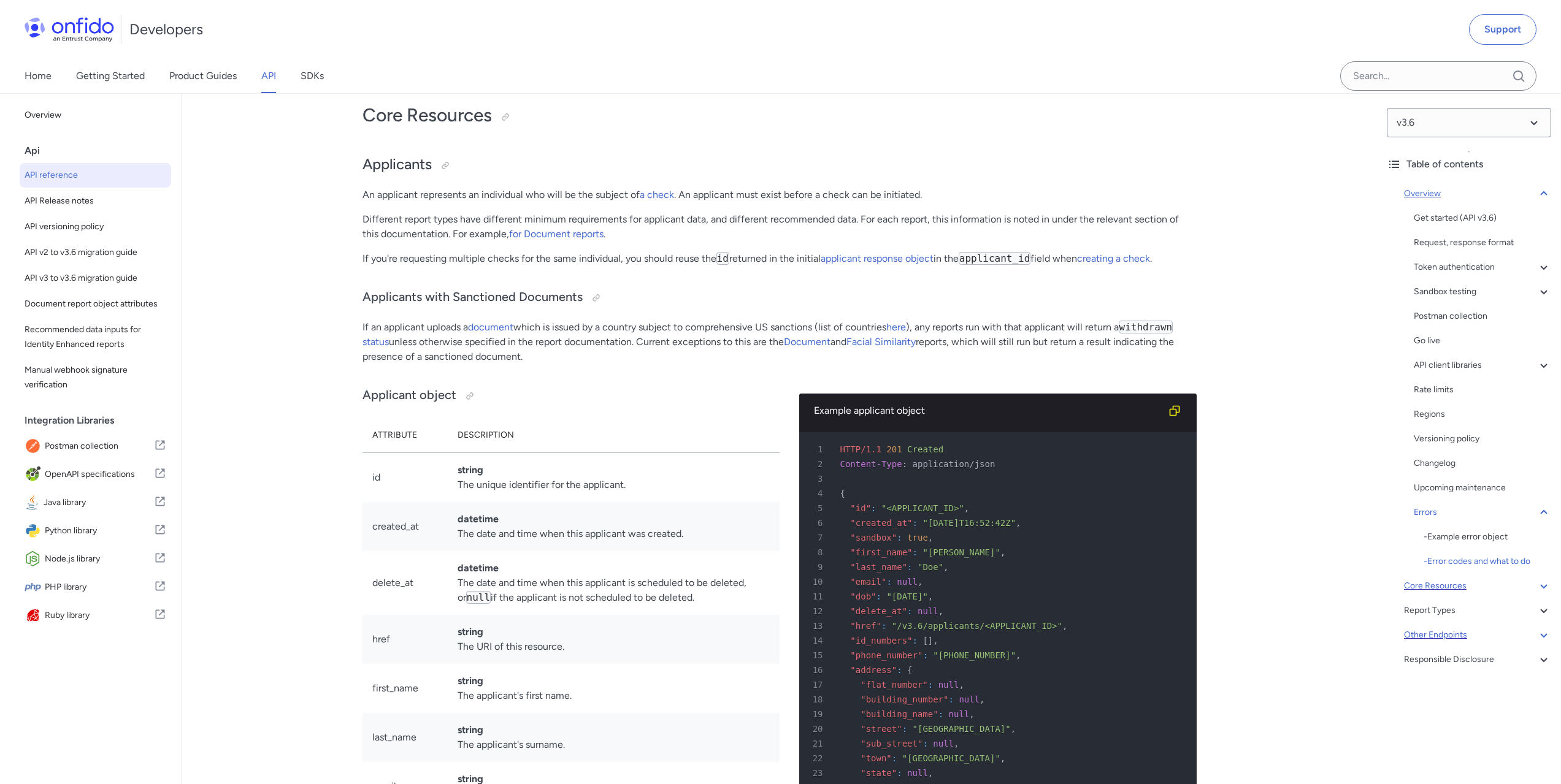
scroll to position [11683, 0]
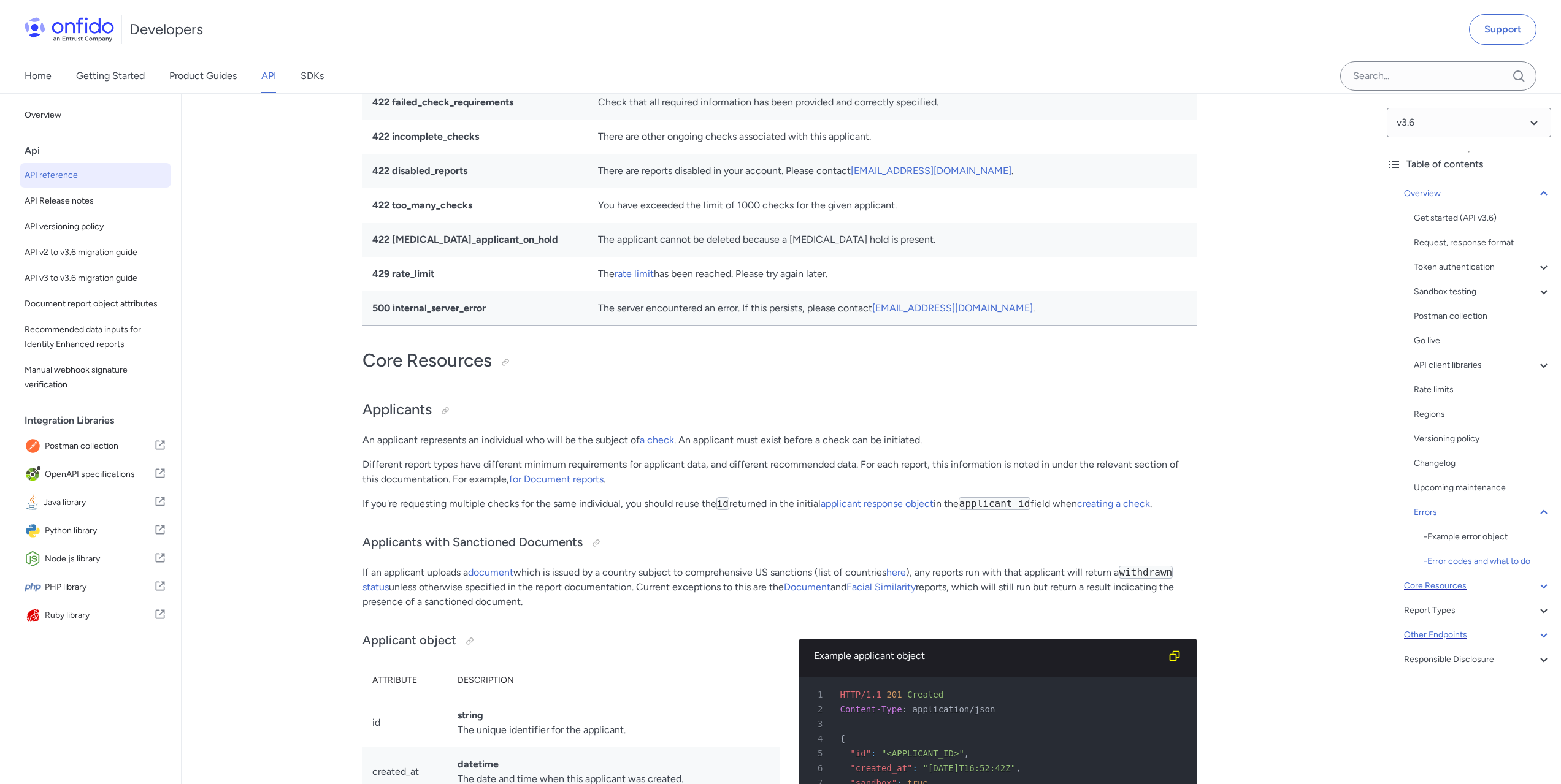
click at [1536, 588] on icon at bounding box center [1543, 586] width 15 height 15
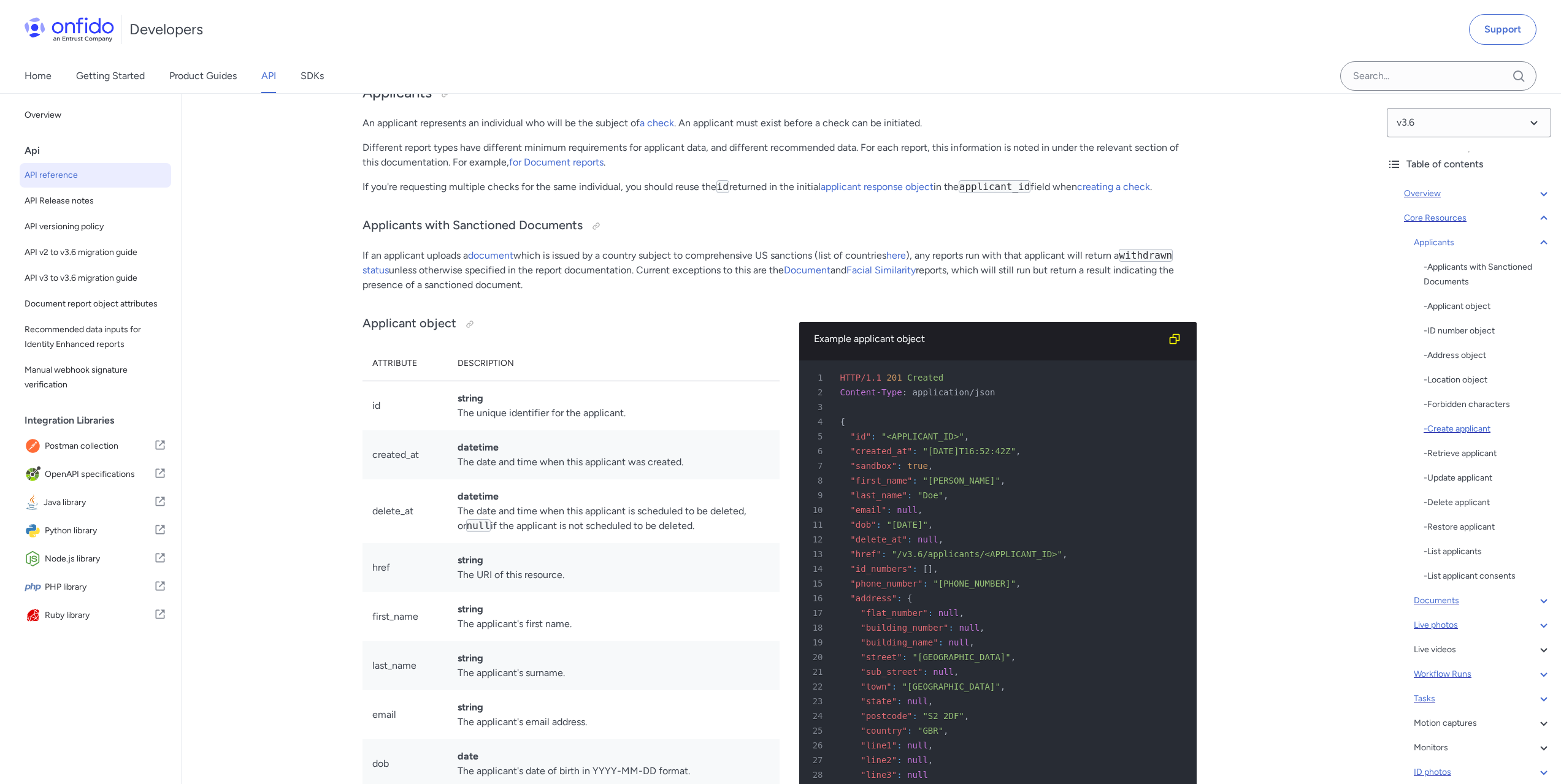
click at [1468, 426] on div "- Create applicant" at bounding box center [1487, 429] width 128 height 15
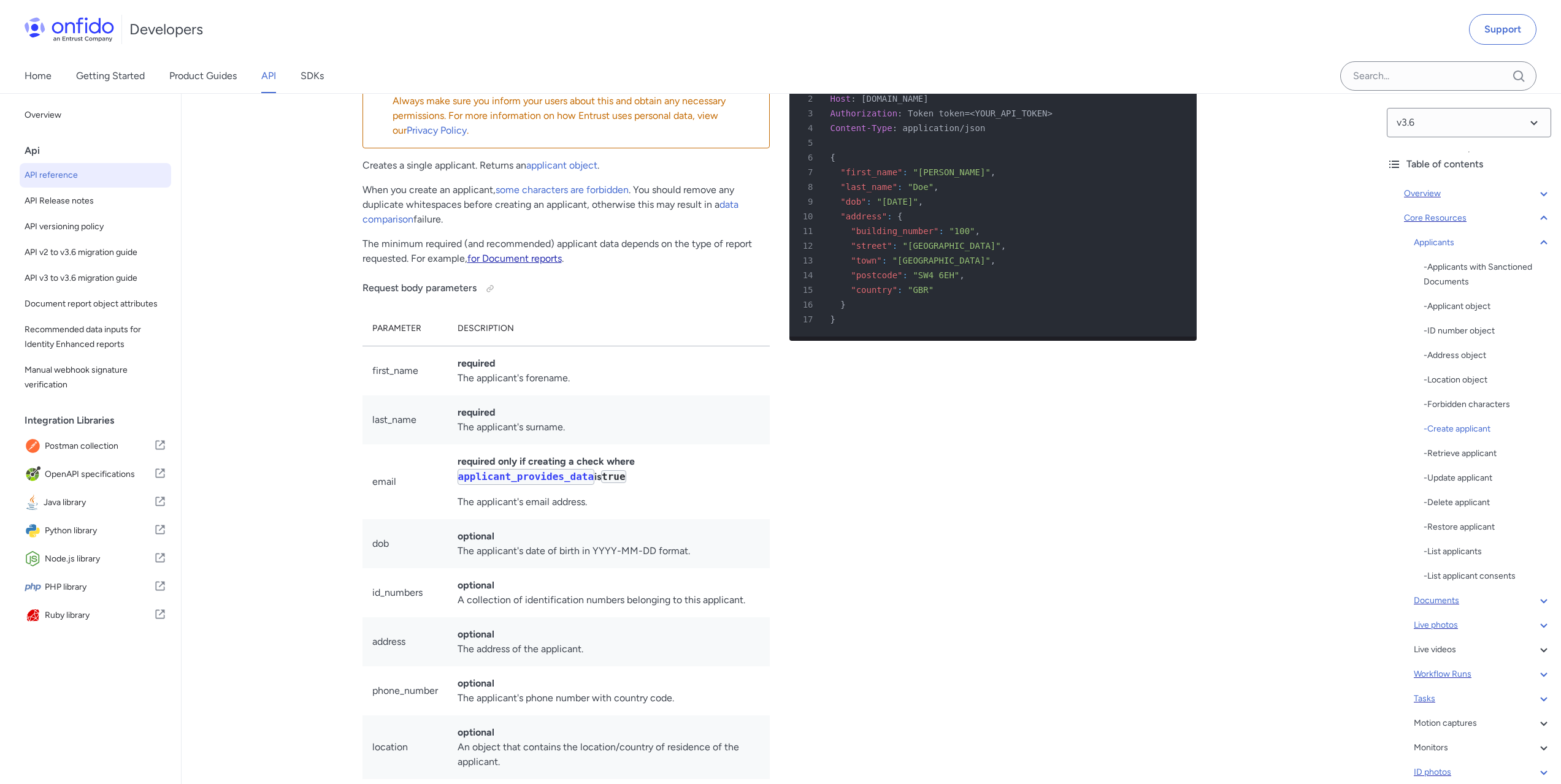
click at [501, 265] on link "for Document reports" at bounding box center [514, 259] width 95 height 12
click at [518, 265] on link "for Document reports" at bounding box center [514, 259] width 95 height 12
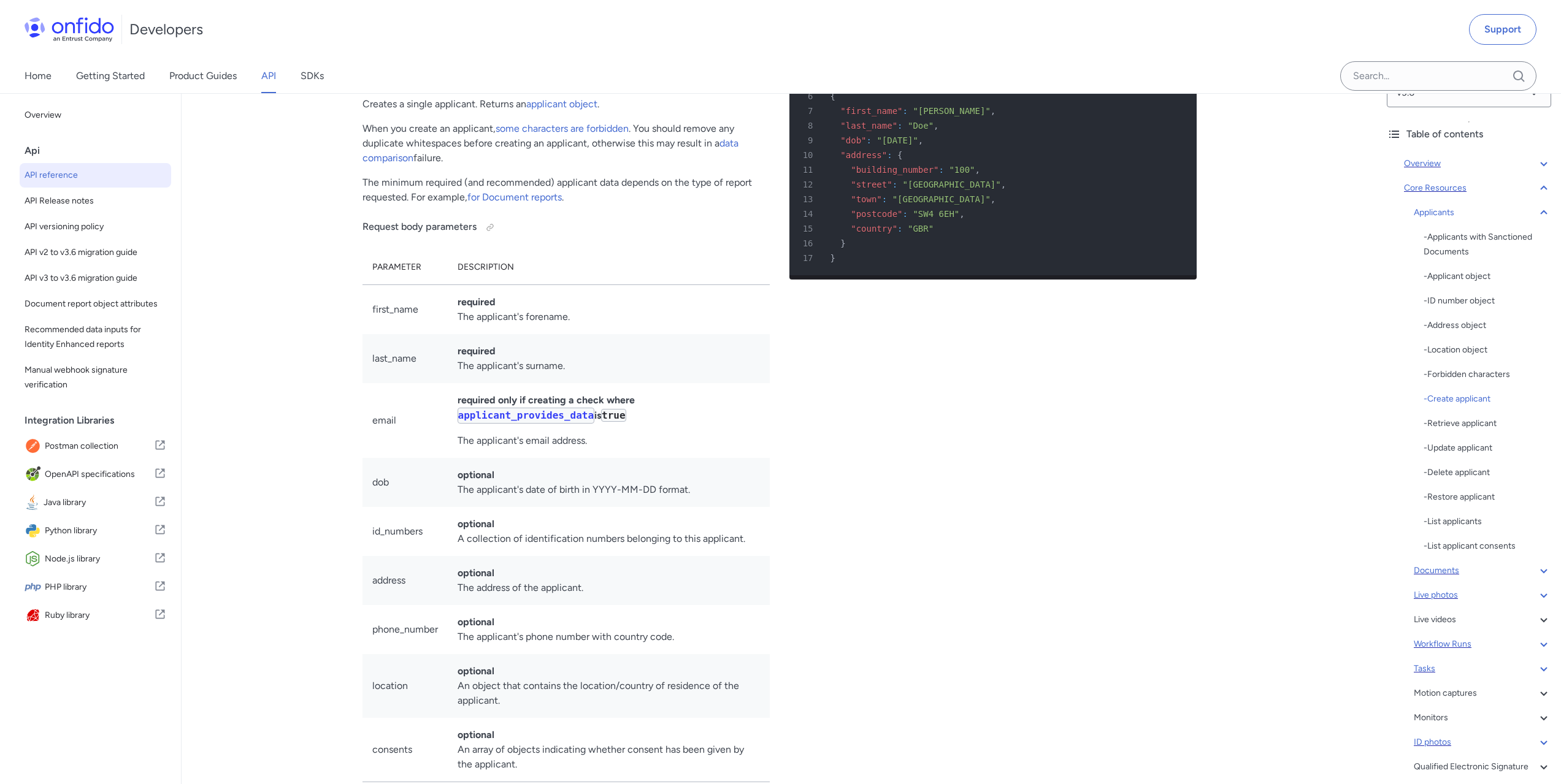
scroll to position [62, 0]
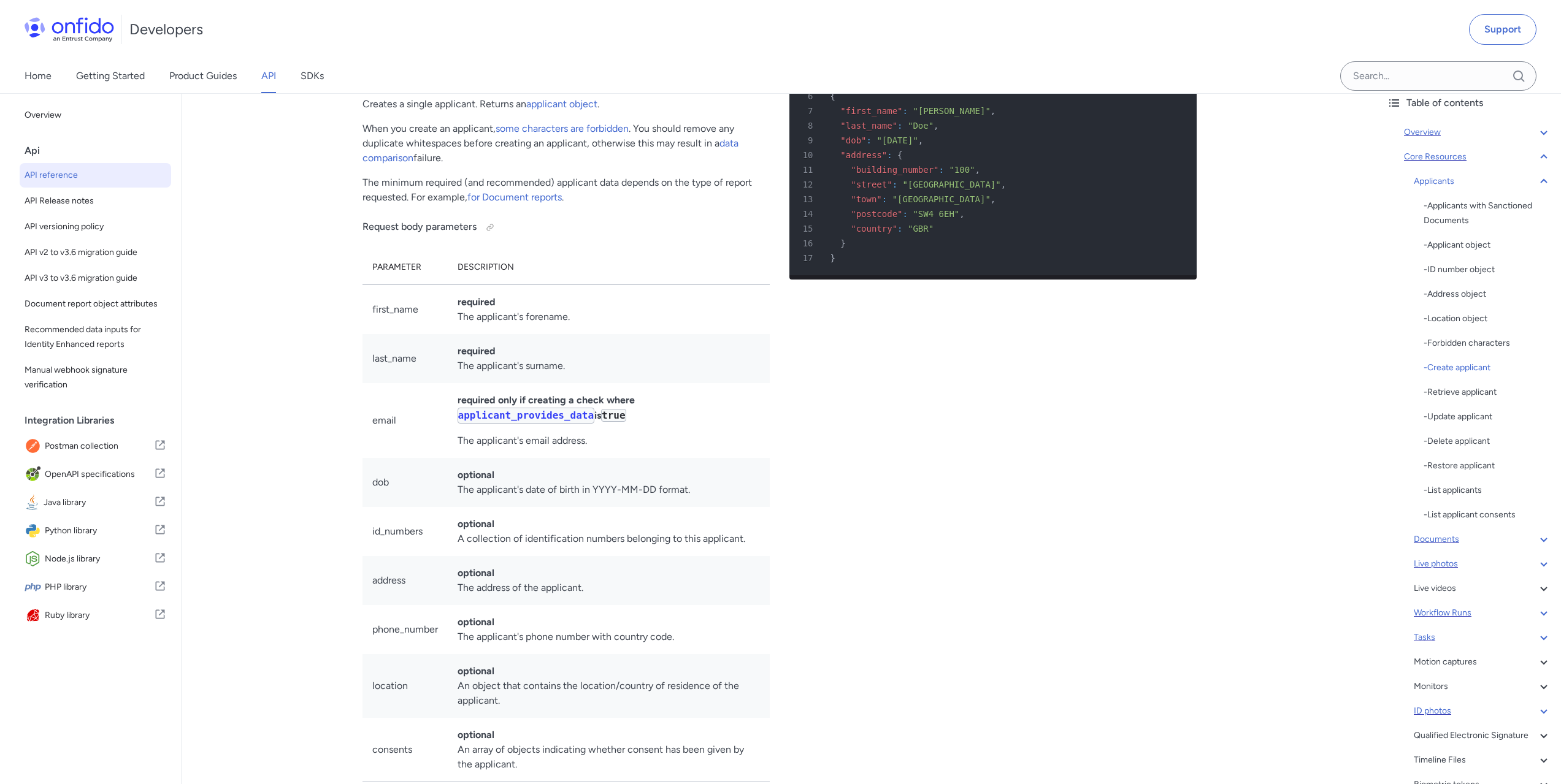
click at [1536, 617] on icon at bounding box center [1543, 613] width 15 height 15
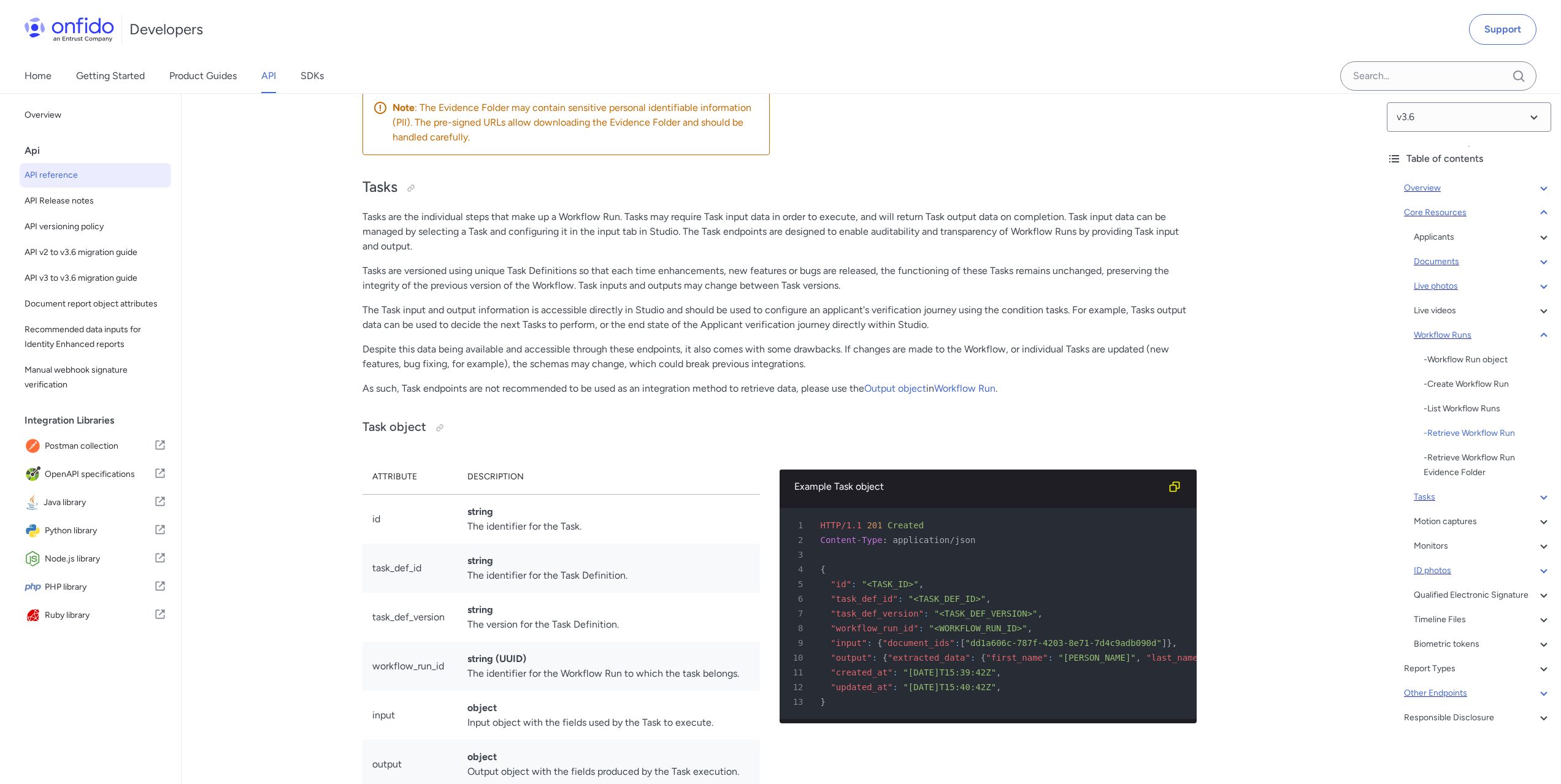
scroll to position [30434, 0]
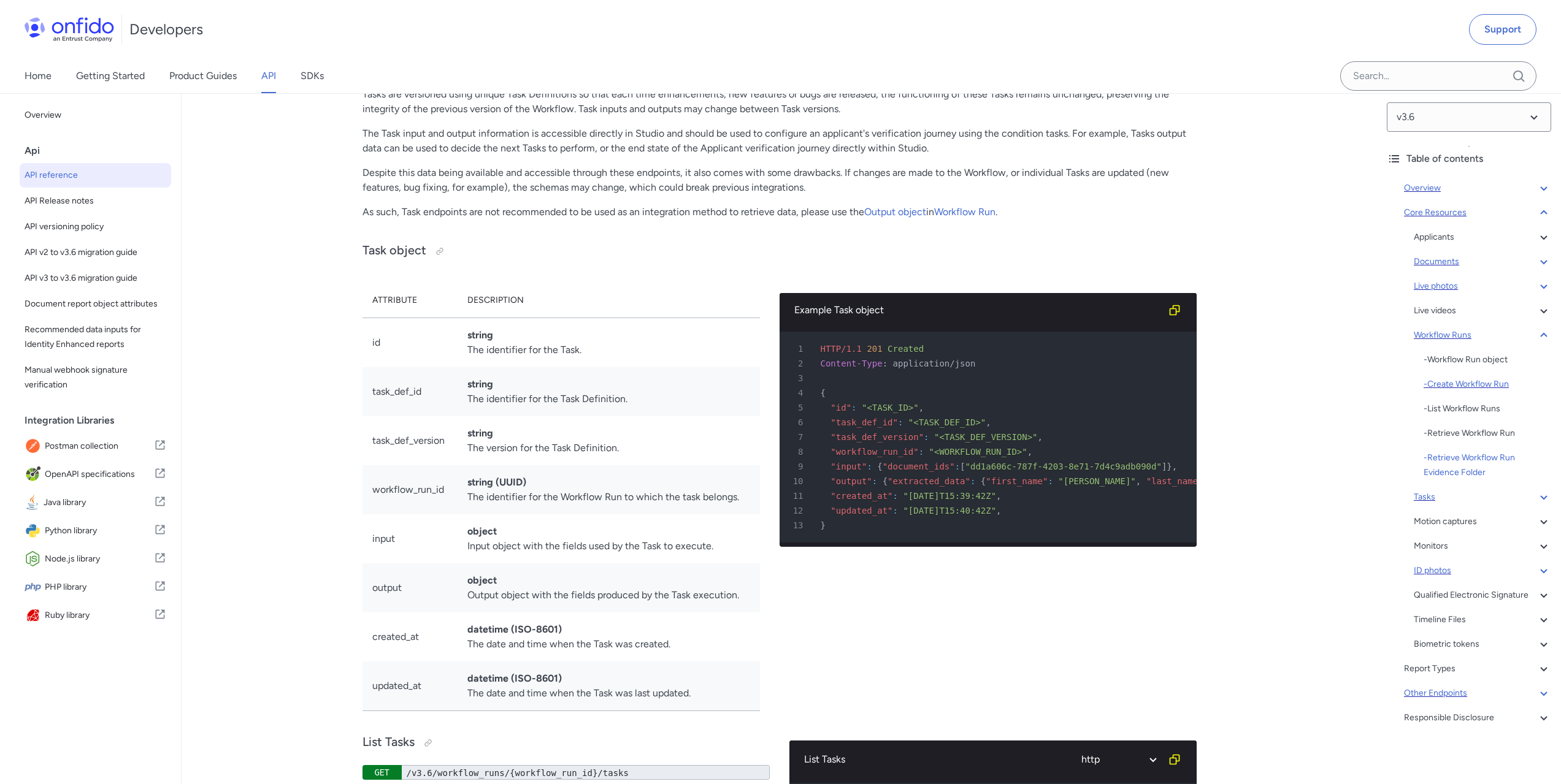
click at [1479, 377] on div "- Create Workflow Run" at bounding box center [1487, 384] width 128 height 15
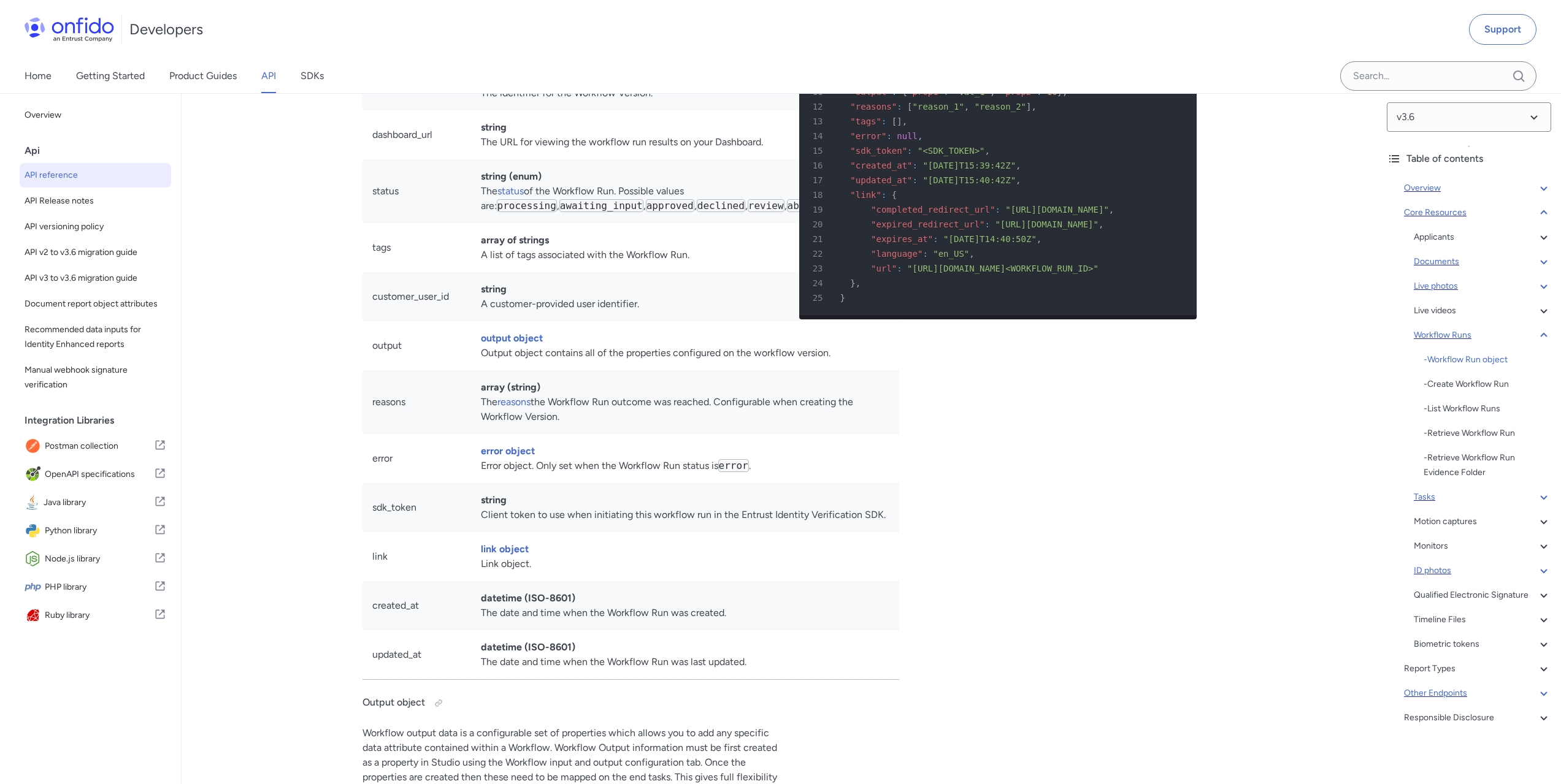
scroll to position [26408, 0]
